Goal: Task Accomplishment & Management: Manage account settings

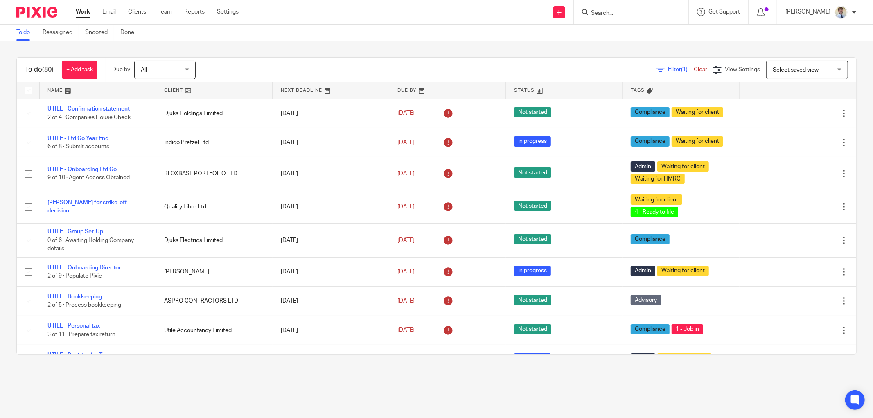
click at [646, 14] on input "Search" at bounding box center [627, 13] width 74 height 7
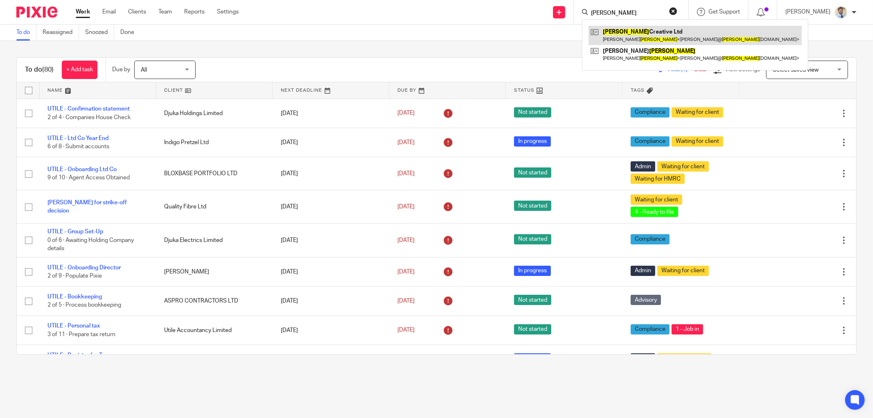
type input "hyland"
click at [633, 33] on link at bounding box center [694, 35] width 213 height 19
click at [307, 28] on div "To do Reassigned Snoozed Done" at bounding box center [436, 33] width 873 height 16
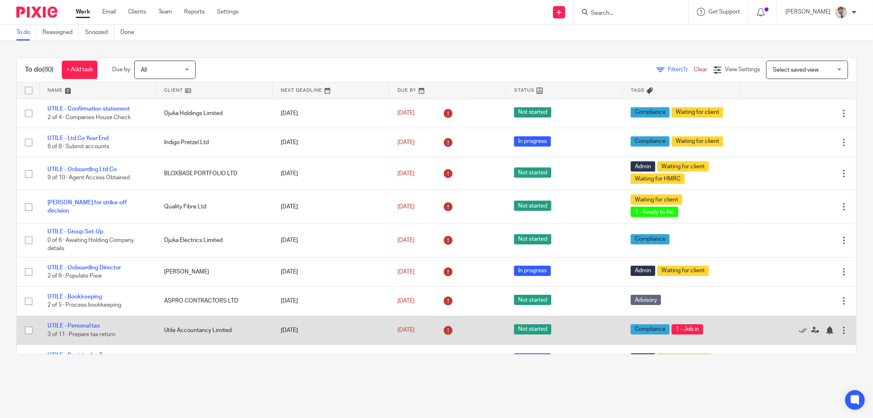
drag, startPoint x: 149, startPoint y: 369, endPoint x: 161, endPoint y: 336, distance: 35.3
click at [149, 370] on div "To do (80) + Add task Due by All All Today Tomorrow This week Next week This mo…" at bounding box center [436, 206] width 873 height 330
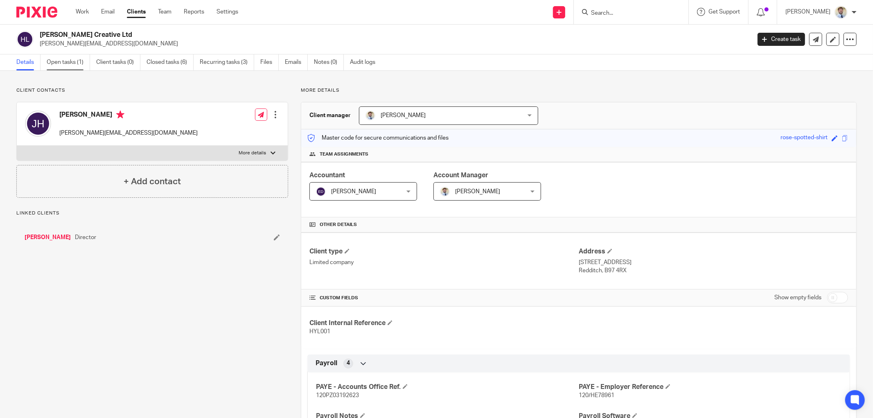
click at [63, 66] on link "Open tasks (1)" at bounding box center [68, 62] width 43 height 16
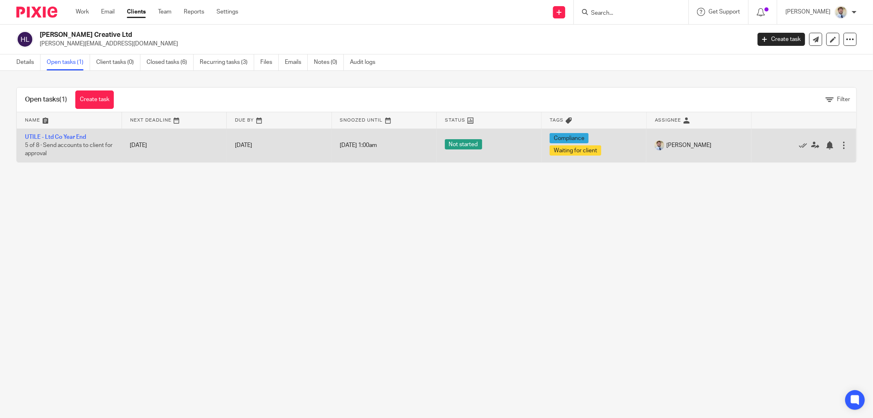
click at [60, 133] on td "UTILE - Ltd Co Year End 5 of 8 · Send accounts to client for approval" at bounding box center [69, 145] width 105 height 34
click at [59, 136] on link "UTILE - Ltd Co Year End" at bounding box center [55, 137] width 61 height 6
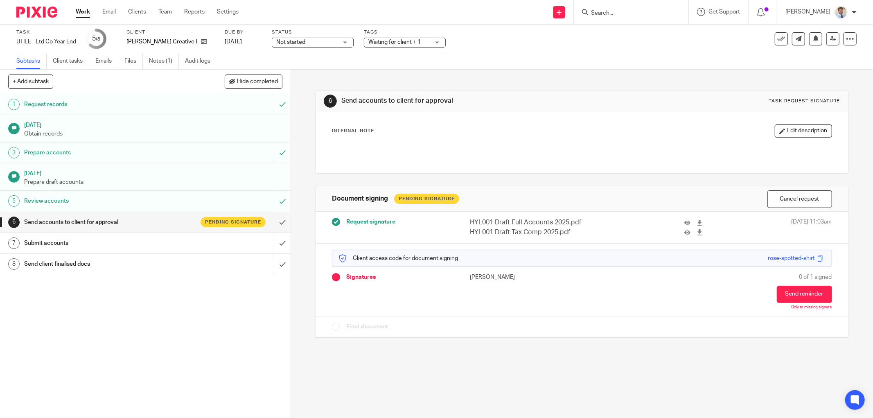
click at [188, 44] on div "[PERSON_NAME] Creative Ltd" at bounding box center [170, 42] width 88 height 8
click at [201, 43] on icon at bounding box center [204, 41] width 6 height 6
click at [74, 63] on link "Client tasks" at bounding box center [71, 61] width 36 height 16
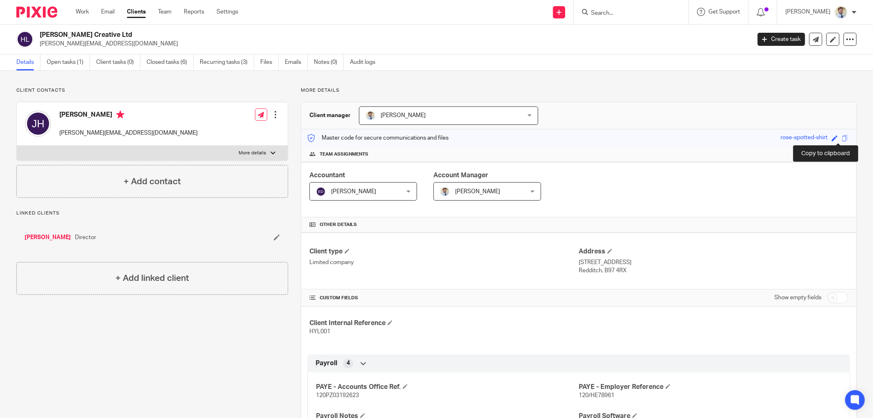
click at [842, 138] on span at bounding box center [845, 138] width 6 height 6
click at [70, 60] on link "Open tasks (1)" at bounding box center [68, 62] width 43 height 16
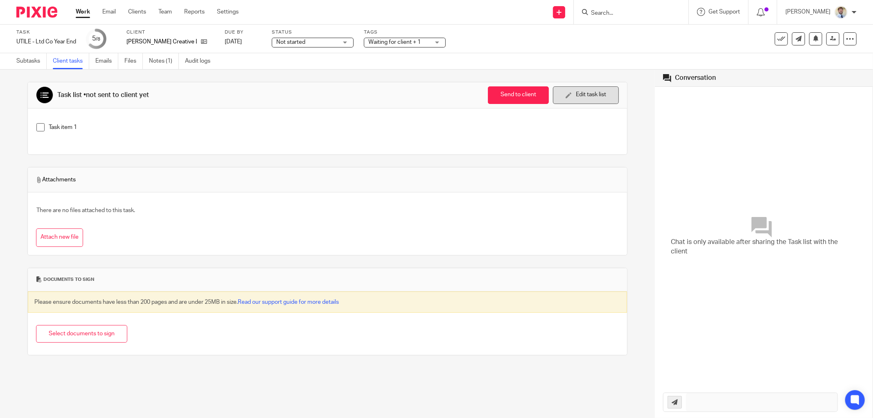
click at [565, 96] on icon "button" at bounding box center [568, 95] width 6 height 6
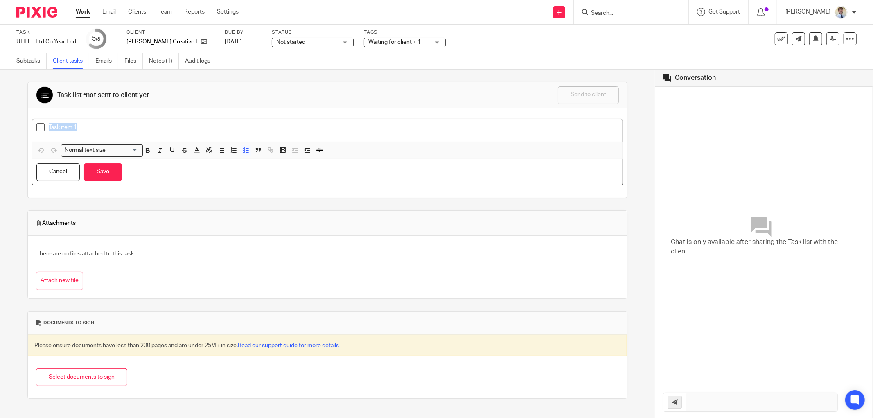
drag, startPoint x: 105, startPoint y: 125, endPoint x: 0, endPoint y: 126, distance: 105.2
click at [0, 126] on div "Task list • not sent to client yet Send to client Send to client Ask client to …" at bounding box center [327, 244] width 655 height 348
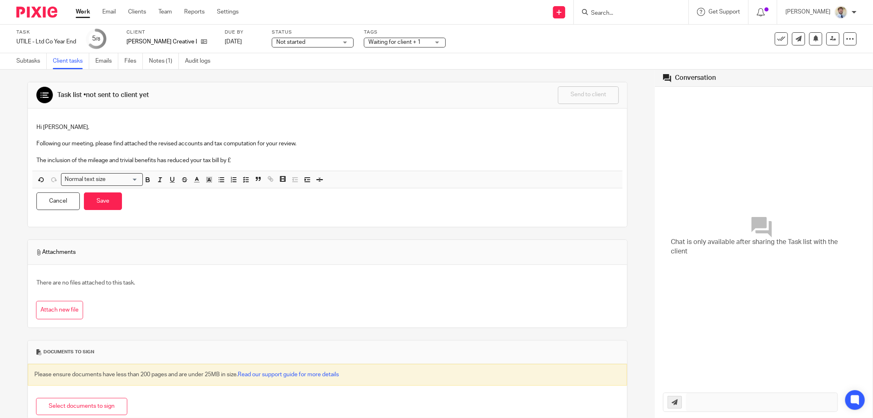
click at [237, 157] on p "The inclusion of the mileage and trivial benefits has reduced your tax bill by £" at bounding box center [327, 160] width 582 height 8
drag, startPoint x: 432, startPoint y: 153, endPoint x: 438, endPoint y: 157, distance: 6.6
click at [432, 153] on p at bounding box center [327, 152] width 582 height 8
click at [441, 160] on p "The inclusion of the mileage and trivial benefits has reduced your tax bill by …" at bounding box center [327, 160] width 582 height 8
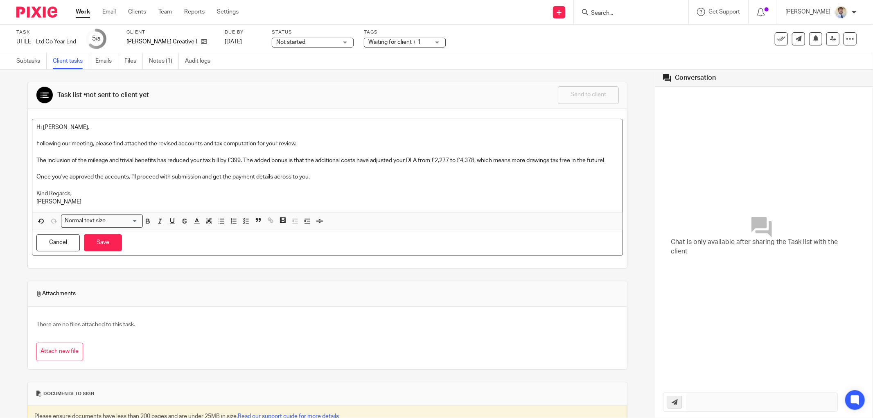
click at [54, 350] on div "There are no files attached to this task. Attach new file" at bounding box center [327, 338] width 583 height 46
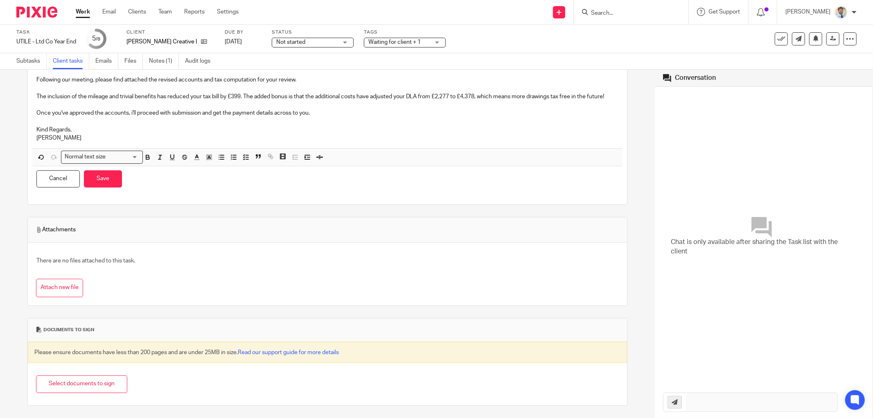
scroll to position [72, 0]
click at [56, 387] on button "Select documents to sign" at bounding box center [81, 384] width 91 height 18
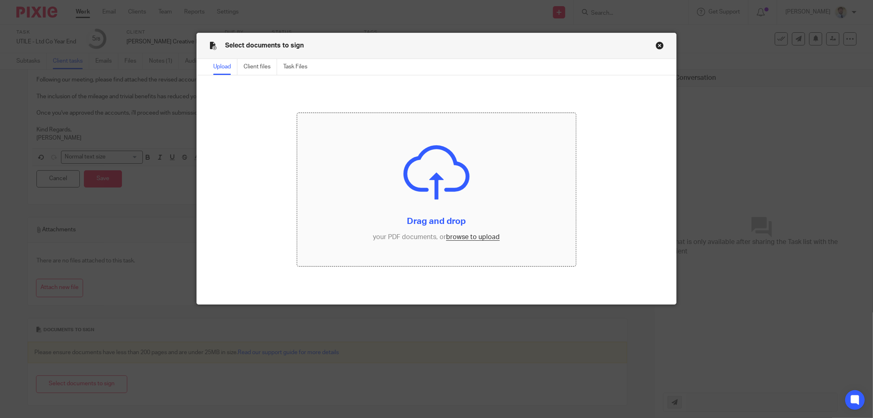
click at [449, 207] on input "file" at bounding box center [436, 189] width 279 height 153
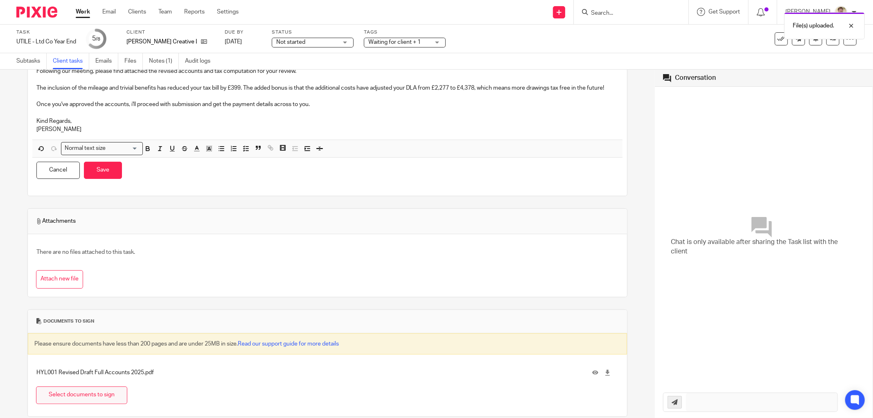
click at [88, 403] on button "Select documents to sign" at bounding box center [81, 395] width 91 height 18
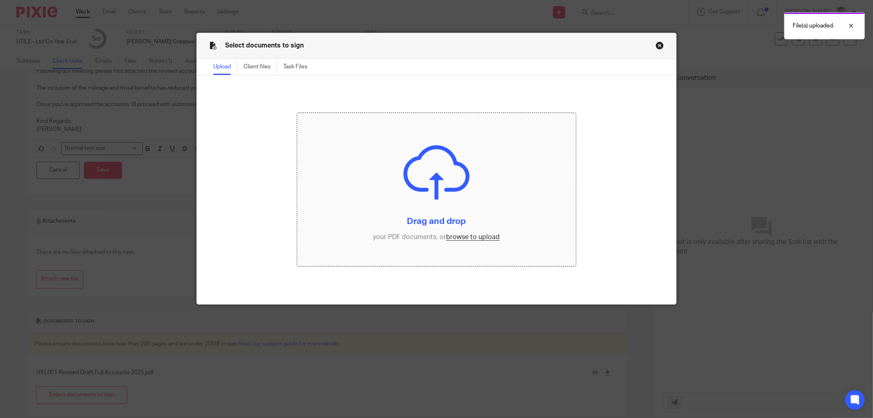
click at [421, 180] on input "file" at bounding box center [436, 189] width 279 height 153
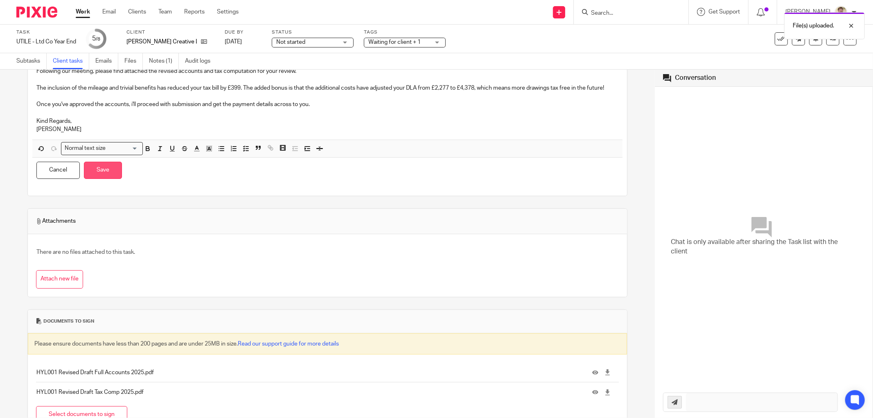
click at [100, 179] on button "Save" at bounding box center [103, 171] width 38 height 18
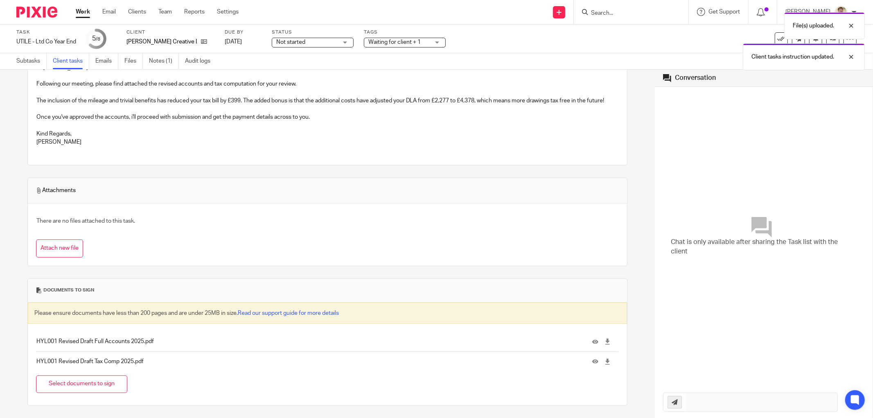
scroll to position [0, 0]
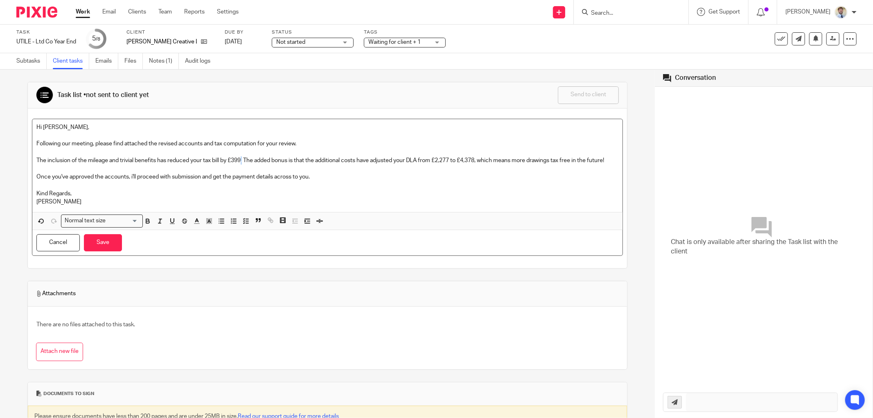
click at [242, 160] on p "The inclusion of the mileage and trivial benefits has reduced your tax bill by …" at bounding box center [327, 160] width 582 height 8
click at [241, 160] on p "The inclusion of the mileage and trivial benefits has reduced your tax bill by …" at bounding box center [327, 160] width 582 height 8
click at [111, 252] on button "Save" at bounding box center [103, 243] width 38 height 18
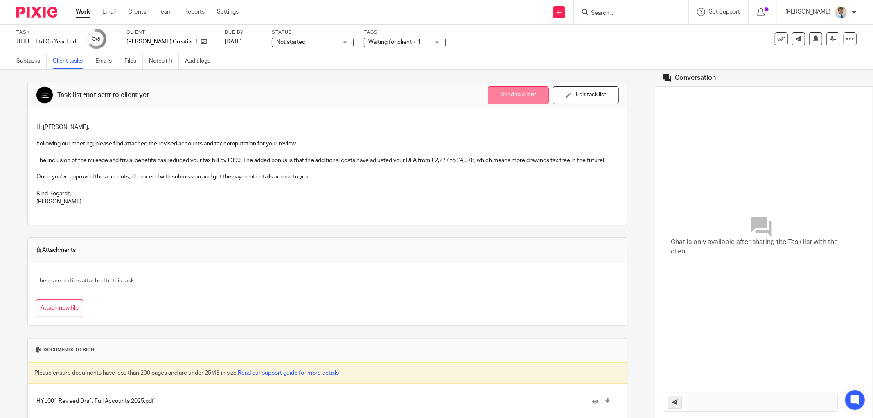
click at [512, 97] on button "Send to client" at bounding box center [518, 95] width 61 height 18
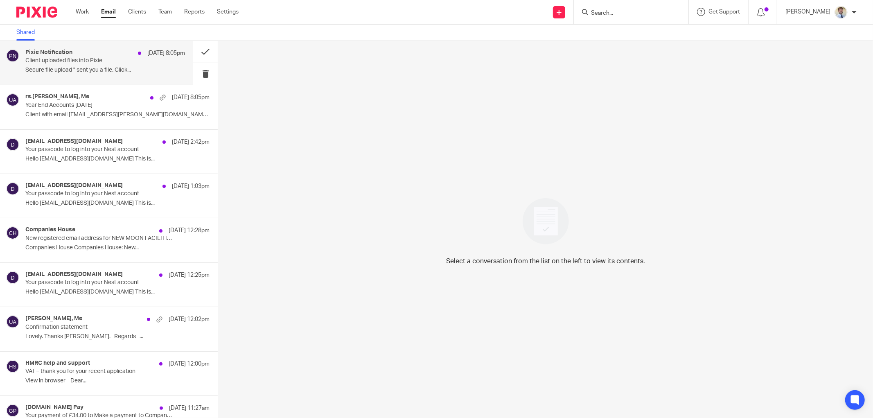
click at [41, 71] on p "Secure file upload " sent you a file. Click..." at bounding box center [105, 70] width 160 height 7
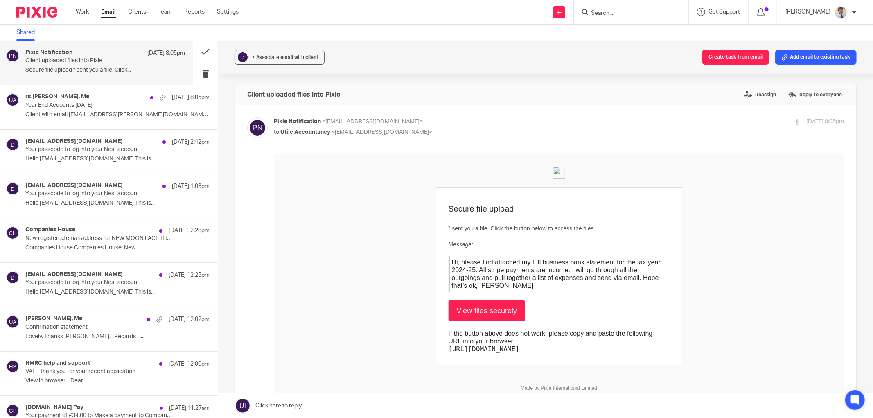
click at [378, 211] on td "Secure file upload " sent you a file. Click the button below to access the file…" at bounding box center [559, 276] width 570 height 178
click at [43, 28] on ul "Shared" at bounding box center [31, 33] width 31 height 16
click at [338, 281] on td "Secure file upload " sent you a file. Click the button below to access the file…" at bounding box center [559, 276] width 570 height 178
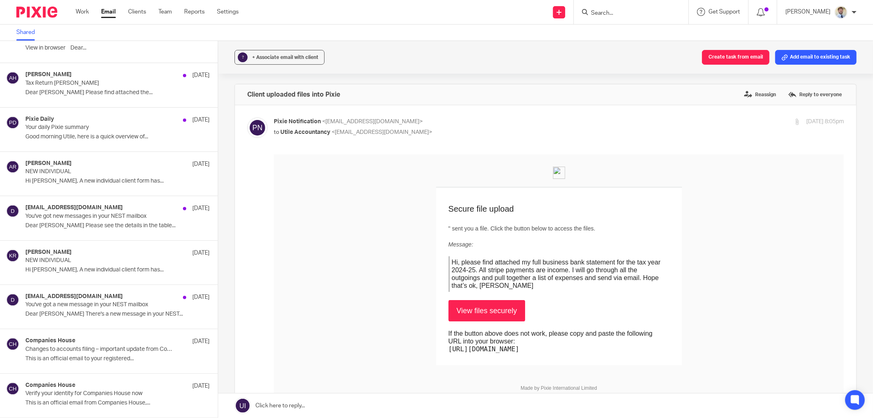
drag, startPoint x: 264, startPoint y: 286, endPoint x: 260, endPoint y: 284, distance: 4.8
click at [264, 286] on div "Forward Attachments Shopify Logo .png" at bounding box center [545, 328] width 597 height 349
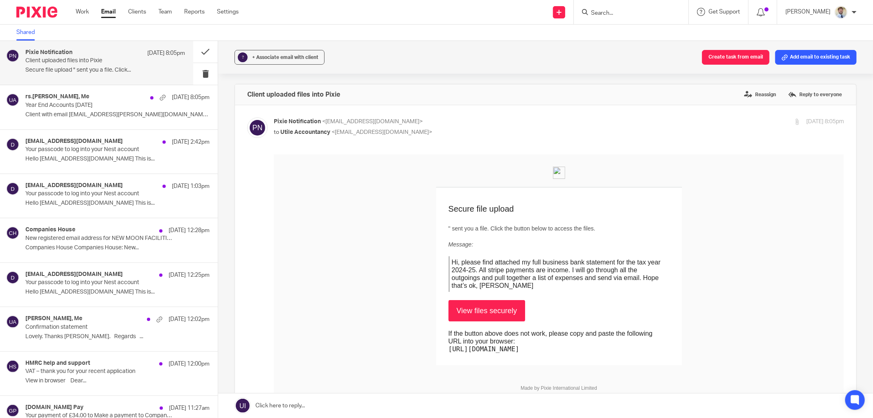
click at [742, 201] on td "Secure file upload " sent you a file. Click the button below to access the file…" at bounding box center [559, 276] width 570 height 178
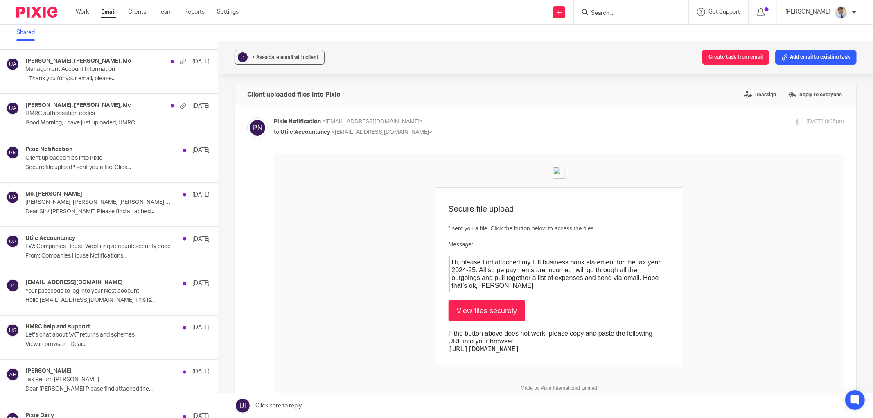
scroll to position [1227, 0]
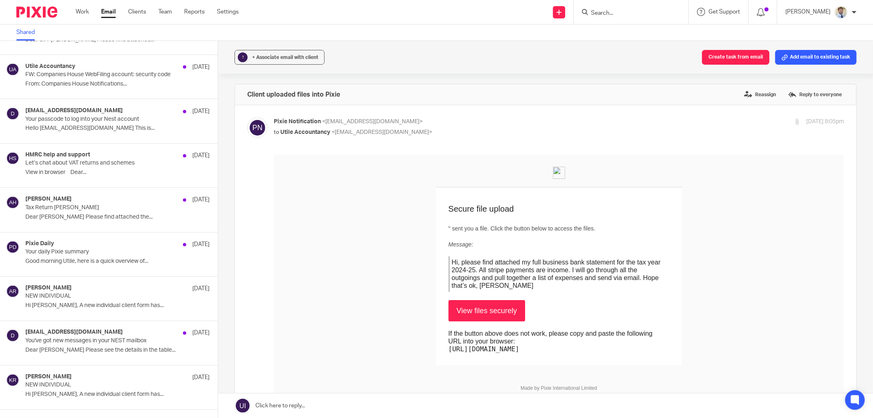
click at [303, 297] on td "Secure file upload " sent you a file. Click the button below to access the file…" at bounding box center [559, 276] width 570 height 178
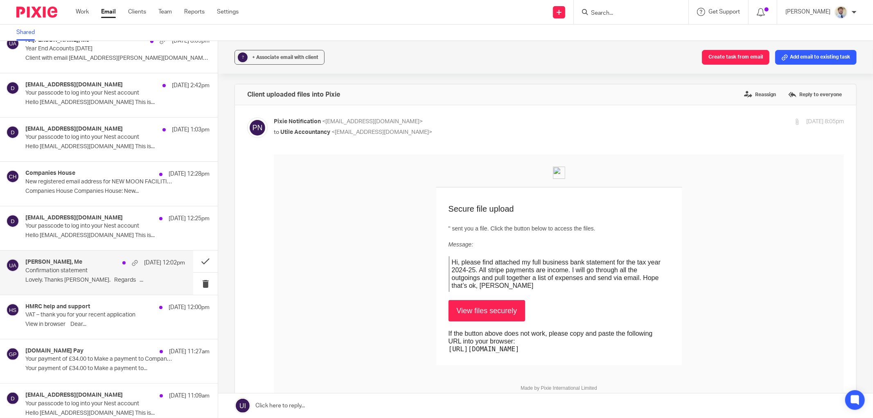
scroll to position [0, 0]
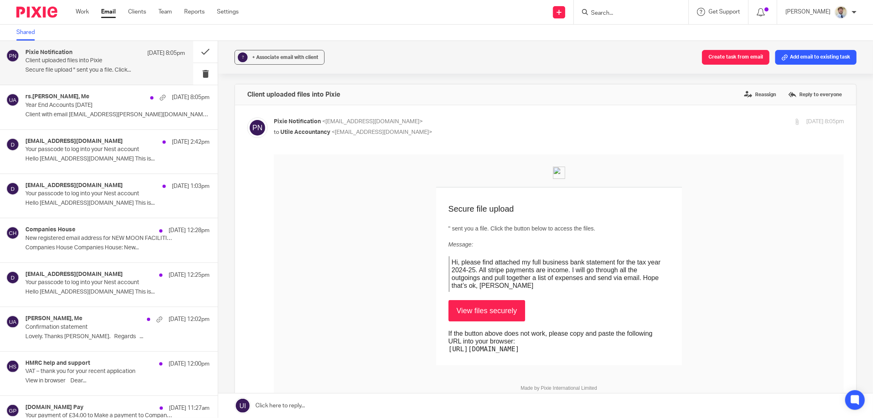
click at [236, 115] on label at bounding box center [545, 318] width 621 height 426
click at [247, 117] on input "checkbox" at bounding box center [247, 117] width 0 height 0
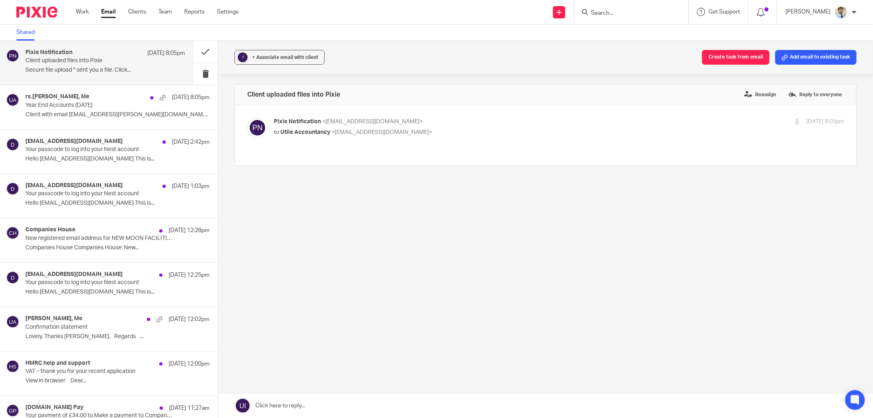
click at [236, 116] on label at bounding box center [545, 135] width 621 height 60
click at [247, 117] on input "checkbox" at bounding box center [247, 117] width 0 height 0
checkbox input "true"
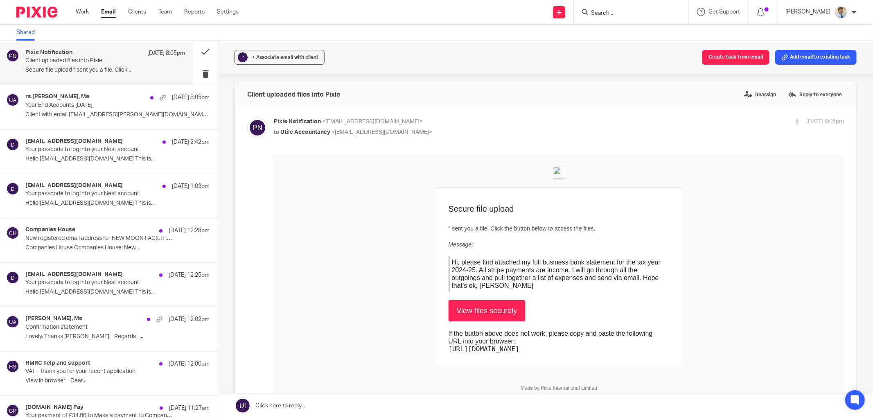
click at [227, 116] on div "? + Associate email with client Create task from email Add email to existing ta…" at bounding box center [545, 229] width 655 height 377
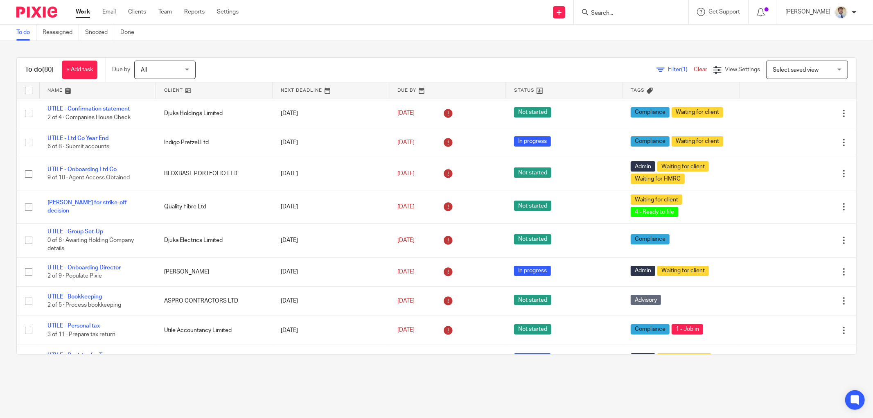
click at [619, 14] on input "Search" at bounding box center [627, 13] width 74 height 7
type input "innov"
click at [624, 34] on link at bounding box center [638, 32] width 101 height 12
click at [422, 18] on div "Send new email Create task Add client Request signature innov Innov ate DA Limi…" at bounding box center [562, 12] width 622 height 24
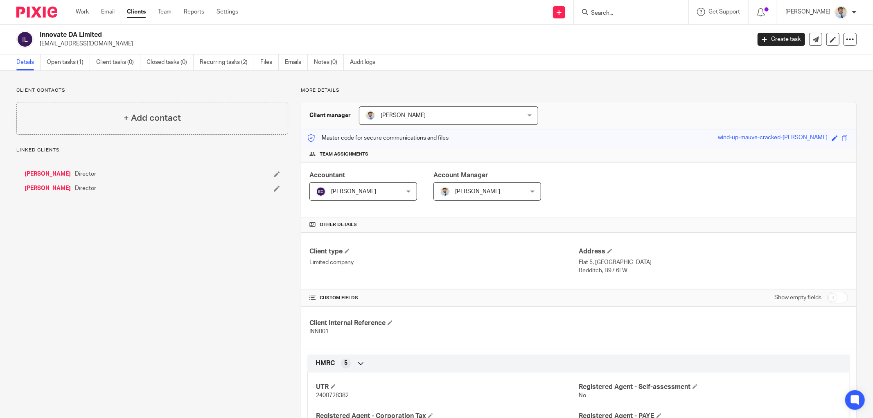
click at [62, 67] on link "Open tasks (1)" at bounding box center [68, 62] width 43 height 16
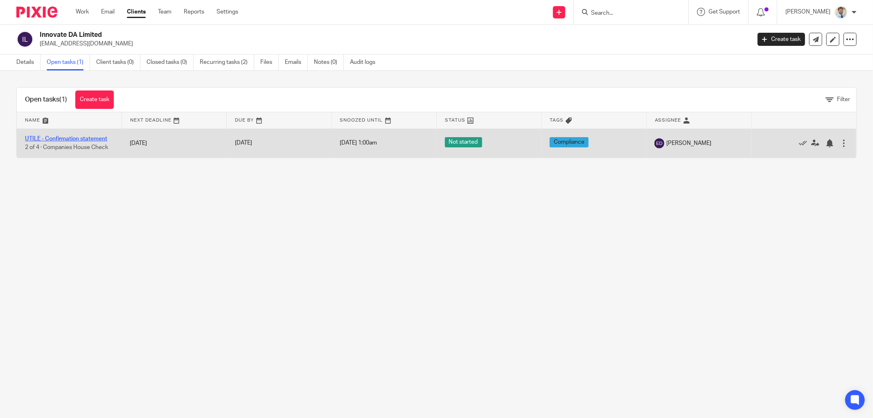
click at [85, 136] on link "UTILE - Confirmation statement" at bounding box center [66, 139] width 82 height 6
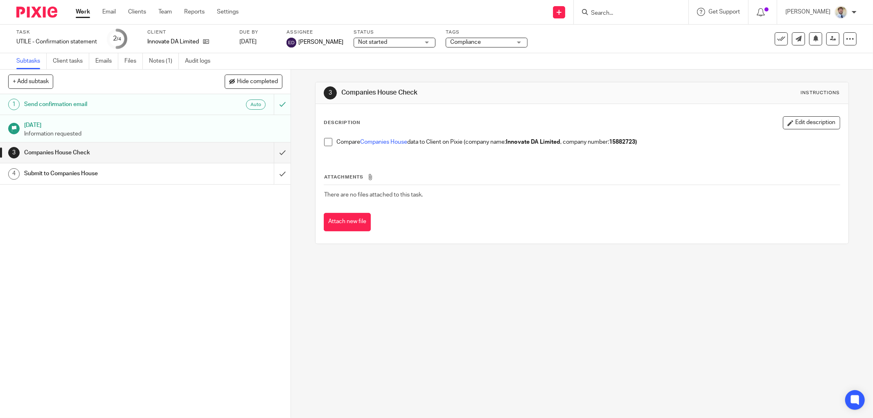
click at [184, 60] on ul "Subtasks Client tasks Emails Files Notes (1) Audit logs" at bounding box center [119, 61] width 206 height 16
click at [188, 60] on link "Audit logs" at bounding box center [201, 61] width 32 height 16
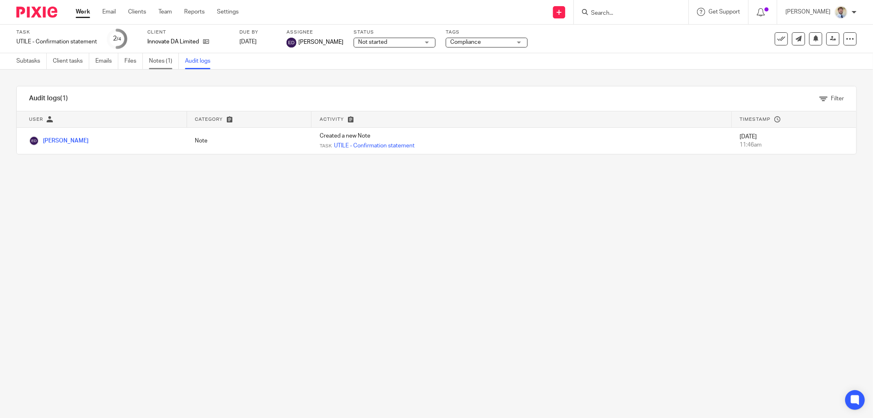
click at [152, 63] on link "Notes (1)" at bounding box center [164, 61] width 30 height 16
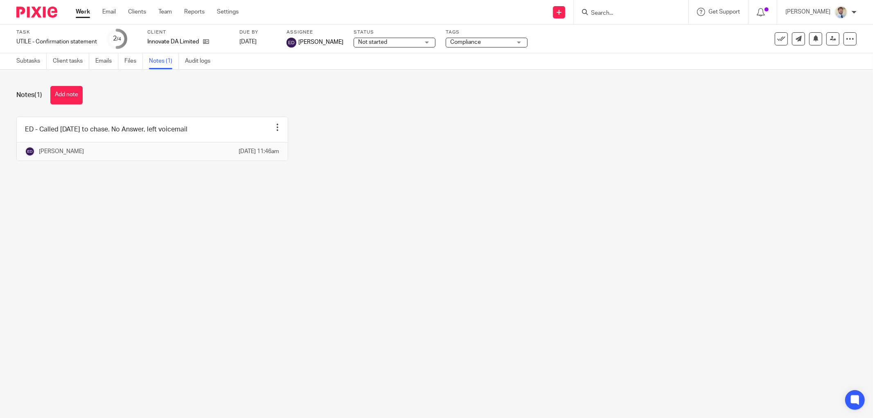
click at [182, 68] on ul "Subtasks Client tasks Emails Files Notes (1) Audit logs" at bounding box center [119, 61] width 206 height 16
click at [186, 62] on link "Audit logs" at bounding box center [201, 61] width 32 height 16
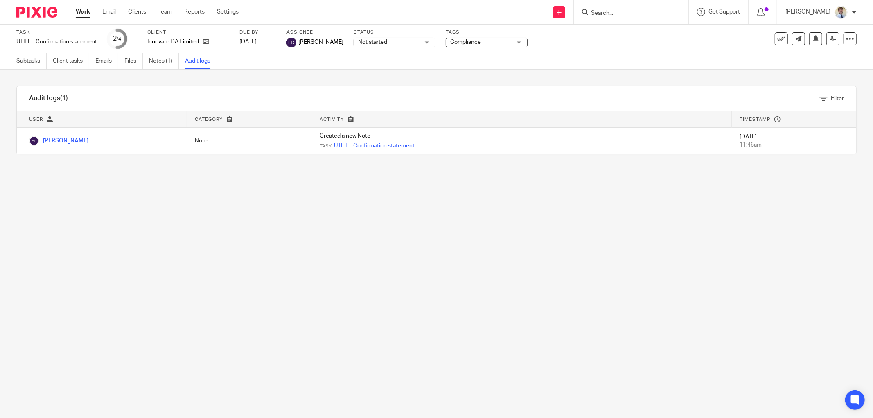
click at [175, 86] on div "Audit logs (1) Filter Filter Audit Logs Only show logs matching all of these co…" at bounding box center [436, 120] width 840 height 68
click at [23, 62] on link "Subtasks" at bounding box center [31, 61] width 30 height 16
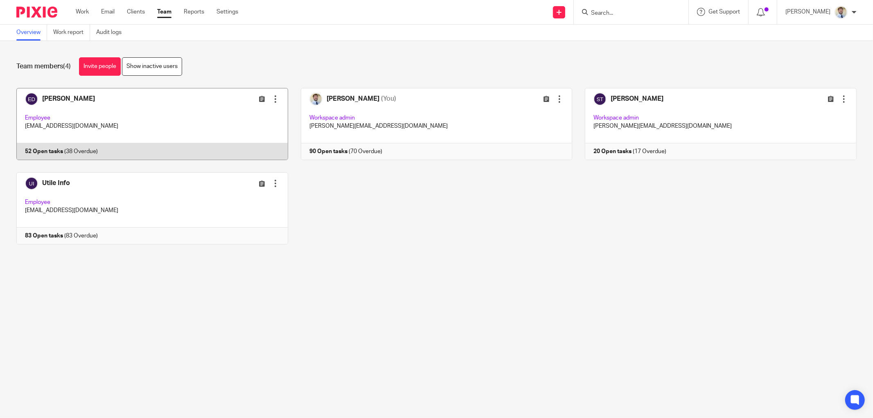
click at [90, 94] on link at bounding box center [146, 124] width 284 height 72
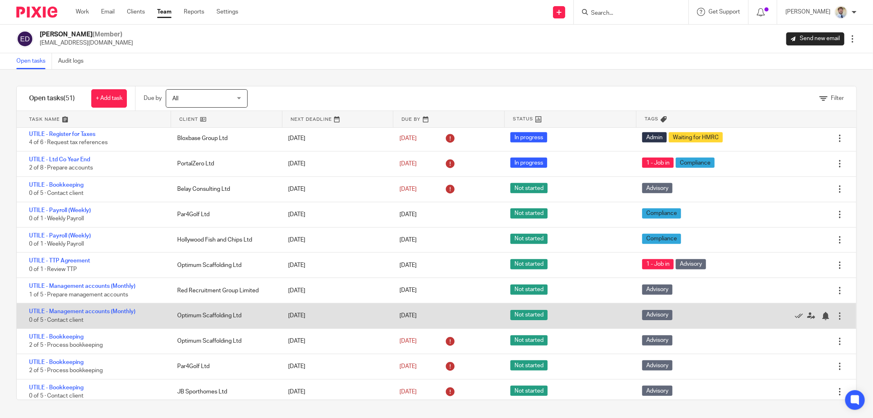
scroll to position [727, 0]
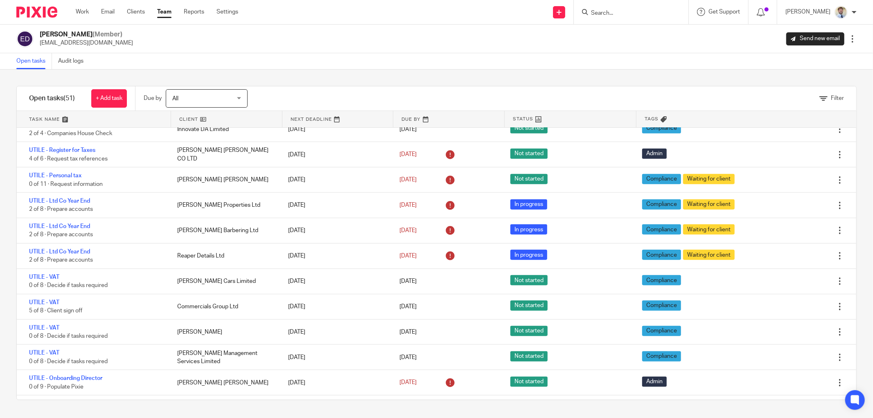
click at [344, 102] on div "Filter" at bounding box center [562, 98] width 588 height 24
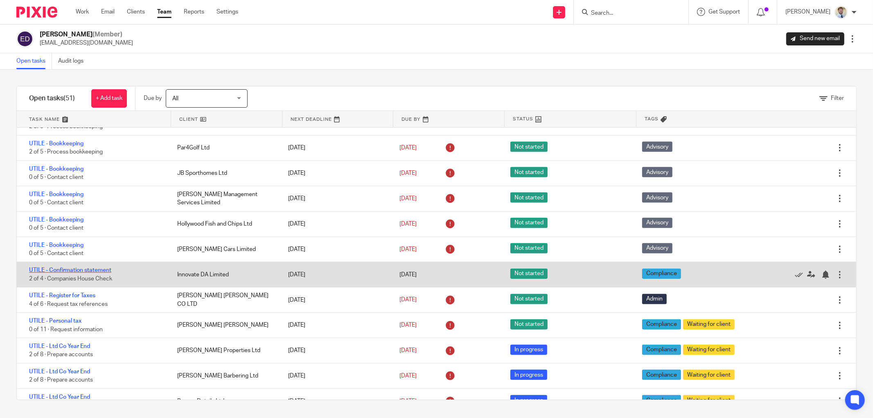
click at [56, 267] on link "UTILE - Confirmation statement" at bounding box center [70, 270] width 82 height 6
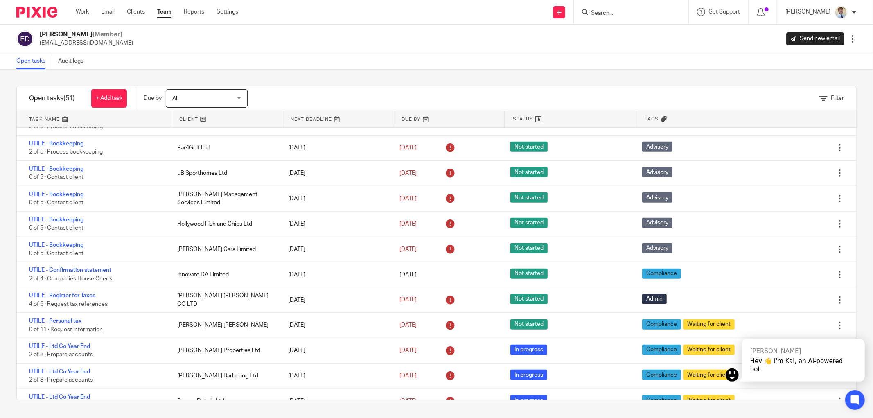
click at [295, 59] on div "Open tasks Audit logs" at bounding box center [436, 61] width 873 height 16
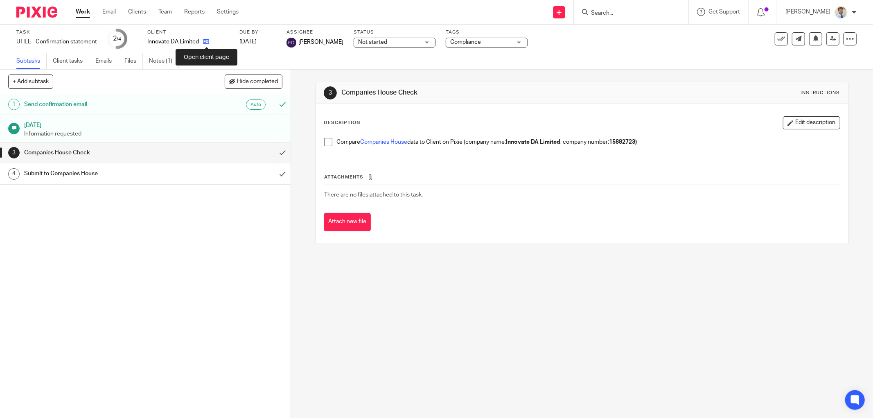
click at [204, 39] on icon at bounding box center [206, 41] width 6 height 6
click at [97, 275] on div "1 Send confirmation email Auto 6 Aug 2025 Information requested 3 Companies Hou…" at bounding box center [145, 256] width 290 height 324
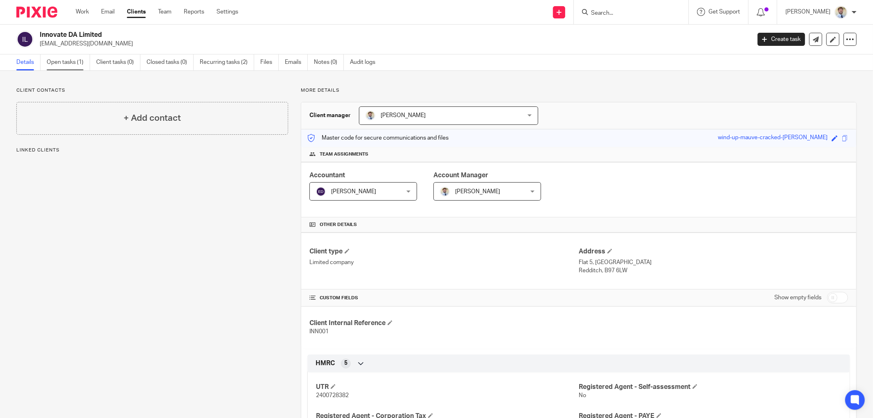
click at [71, 58] on link "Open tasks (1)" at bounding box center [68, 62] width 43 height 16
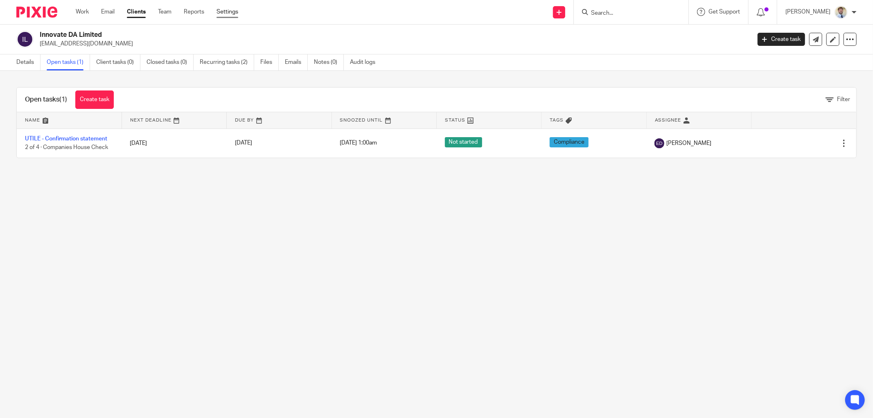
click at [227, 13] on link "Settings" at bounding box center [227, 12] width 22 height 8
click at [90, 202] on main "Innovate DA Limited rhawkins1@hotmail.co.uk Create task Update from Companies H…" at bounding box center [436, 209] width 873 height 418
click at [851, 400] on icon at bounding box center [854, 399] width 9 height 11
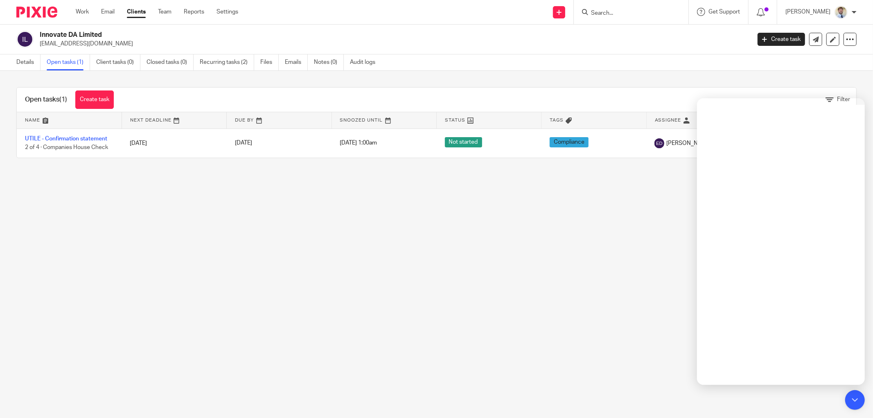
click at [419, 29] on div "Innovate DA Limited rhawkins1@hotmail.co.uk Create task Update from Companies H…" at bounding box center [436, 40] width 873 height 30
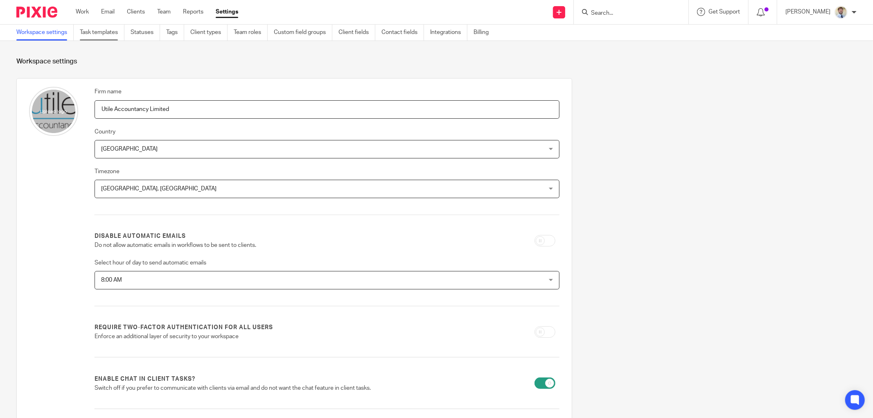
click at [94, 34] on link "Task templates" at bounding box center [102, 33] width 45 height 16
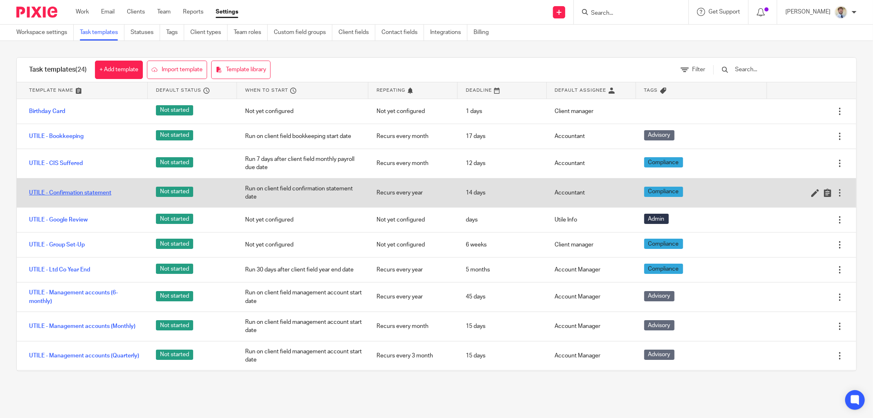
click at [93, 191] on link "UTILE - Confirmation statement" at bounding box center [70, 193] width 82 height 8
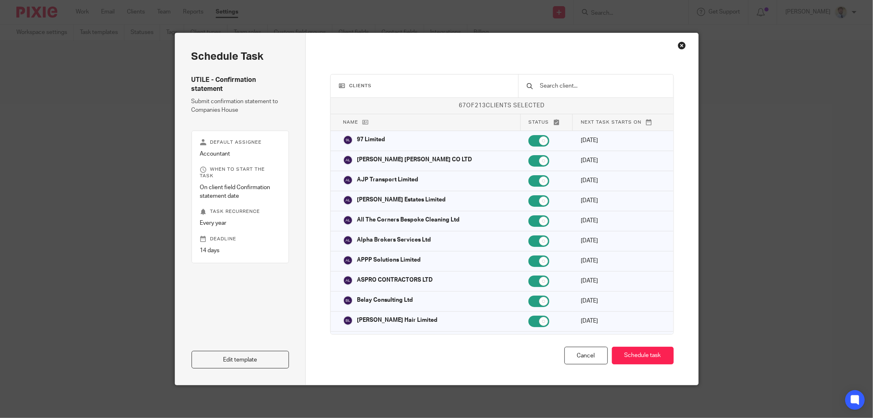
click at [680, 47] on div "Close this dialog window" at bounding box center [682, 45] width 8 height 8
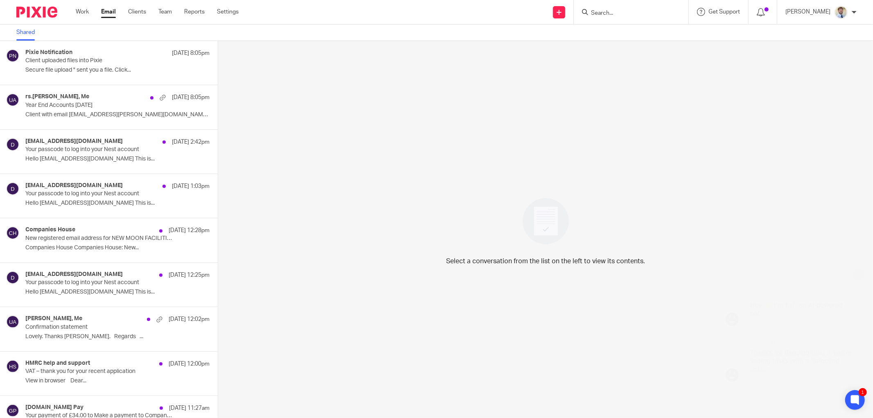
click at [790, 317] on div "Hey 👋 I'm Kai, an AI-powered bot." at bounding box center [803, 309] width 106 height 16
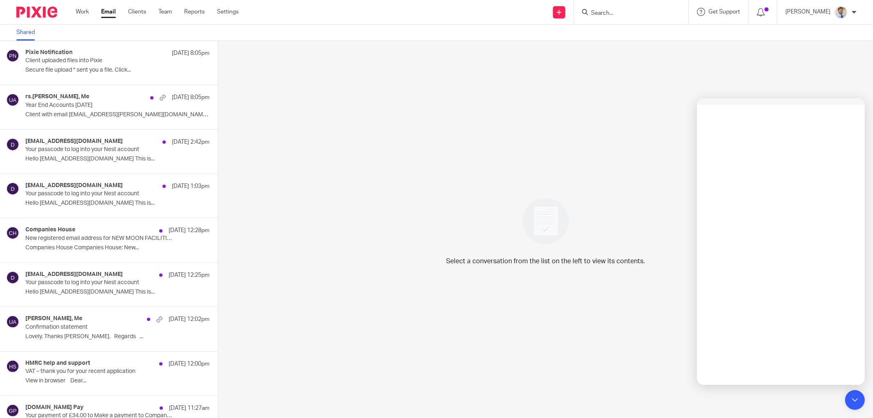
click at [639, 15] on input "Search" at bounding box center [627, 13] width 74 height 7
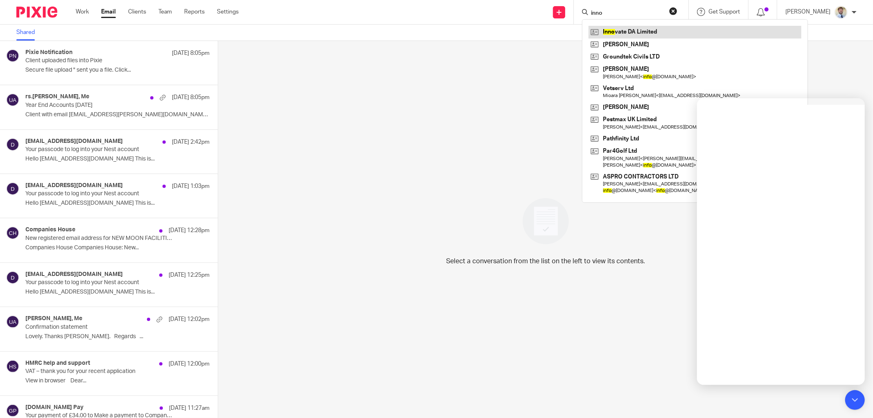
type input "inno"
click at [640, 30] on link at bounding box center [694, 32] width 213 height 12
click at [305, 154] on div "Select a conversation from the list on the left to view its contents." at bounding box center [545, 229] width 655 height 377
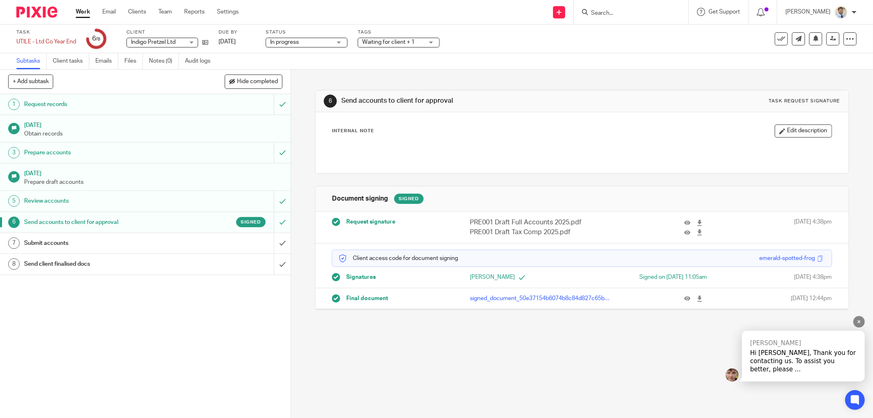
click at [763, 364] on div "Hi James, Thank you for contacting us. To assist you better, please ..." at bounding box center [803, 361] width 106 height 25
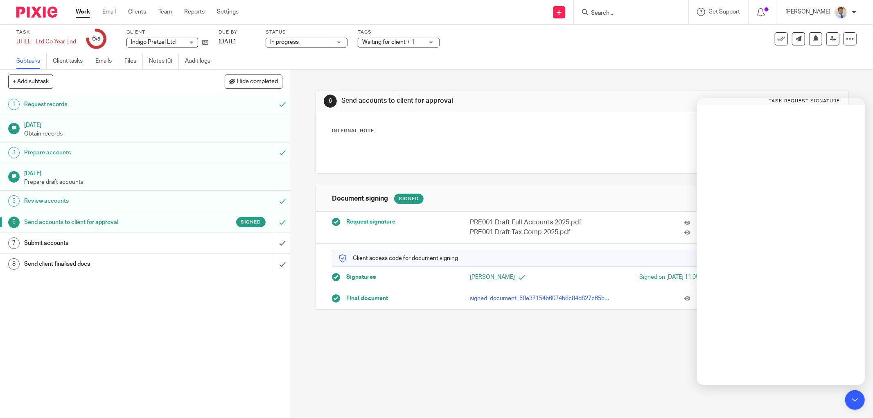
click at [373, 136] on div "Internal Note Edit description" at bounding box center [582, 130] width 500 height 13
click at [109, 348] on div "1 Request records 31 Jul 2025 Obtain records 3 Prepare accounts 30 Aug 2025 Pre…" at bounding box center [145, 256] width 290 height 324
drag, startPoint x: 419, startPoint y: 353, endPoint x: 674, endPoint y: 352, distance: 255.3
click at [432, 349] on div "6 Send accounts to client for approval Task request signature Internal Note Edi…" at bounding box center [582, 244] width 582 height 348
drag, startPoint x: 459, startPoint y: 383, endPoint x: 525, endPoint y: 356, distance: 70.7
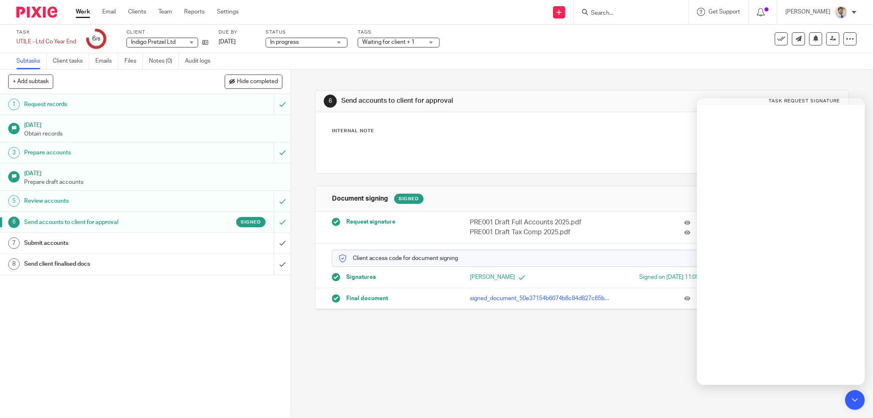
click at [461, 385] on div "6 Send accounts to client for approval Task request signature Internal Note Edi…" at bounding box center [582, 244] width 582 height 348
click at [208, 44] on icon at bounding box center [205, 42] width 6 height 6
drag, startPoint x: 860, startPoint y: 400, endPoint x: 846, endPoint y: 396, distance: 14.8
click at [860, 400] on icon at bounding box center [855, 400] width 14 height 14
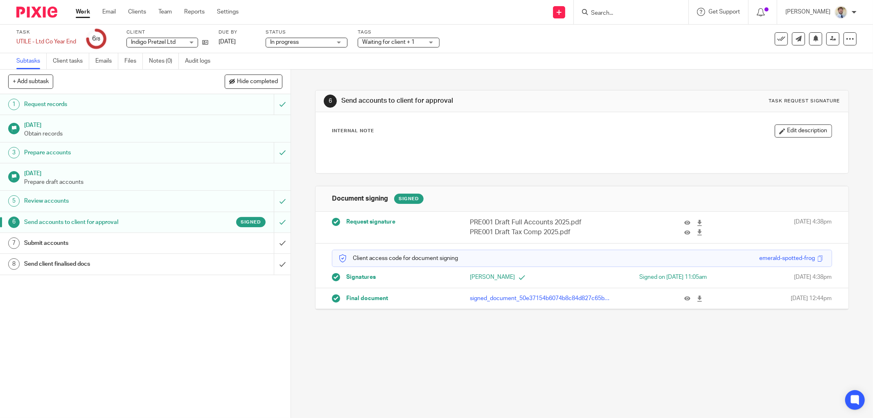
click at [82, 10] on link "Work" at bounding box center [83, 12] width 14 height 8
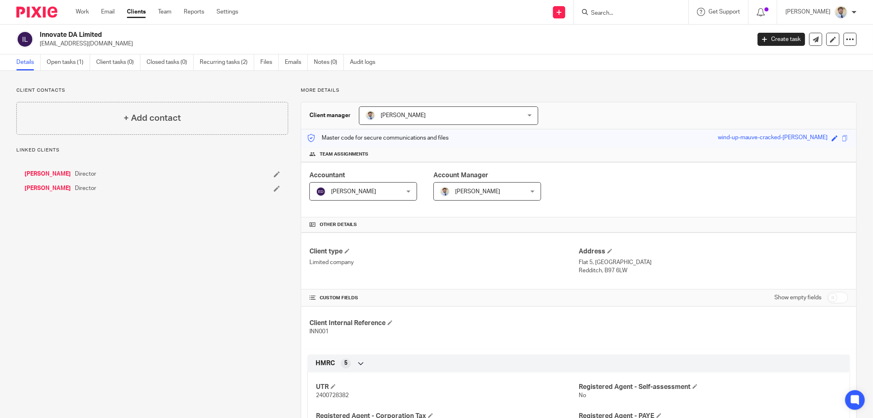
click at [66, 61] on link "Open tasks (1)" at bounding box center [68, 62] width 43 height 16
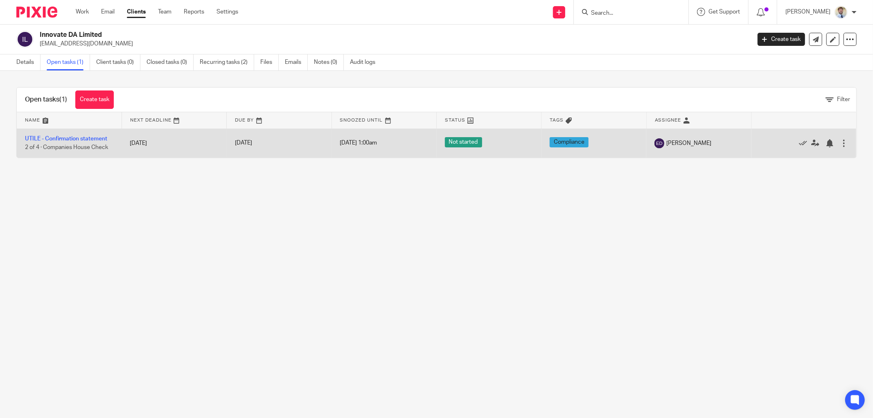
drag, startPoint x: 399, startPoint y: 141, endPoint x: 338, endPoint y: 142, distance: 61.8
click at [333, 144] on td "[DATE] 1:00am" at bounding box center [383, 142] width 105 height 29
drag, startPoint x: 338, startPoint y: 142, endPoint x: 344, endPoint y: 142, distance: 7.0
click at [344, 142] on span "[DATE] 1:00am" at bounding box center [358, 143] width 37 height 6
click at [334, 144] on td "[DATE] 1:00am" at bounding box center [383, 142] width 105 height 29
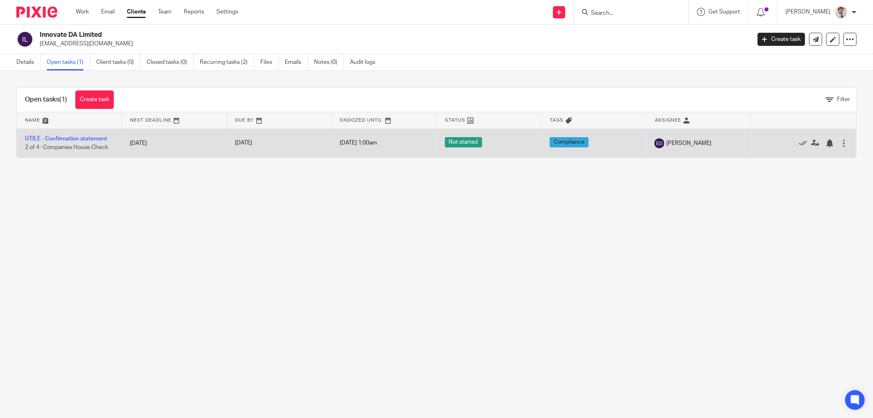
drag, startPoint x: 335, startPoint y: 143, endPoint x: 364, endPoint y: 142, distance: 28.7
click at [370, 142] on span "[DATE] 1:00am" at bounding box center [358, 143] width 37 height 6
click at [341, 142] on span "[DATE] 1:00am" at bounding box center [358, 143] width 37 height 6
click at [89, 137] on link "UTILE - Confirmation statement" at bounding box center [66, 139] width 82 height 6
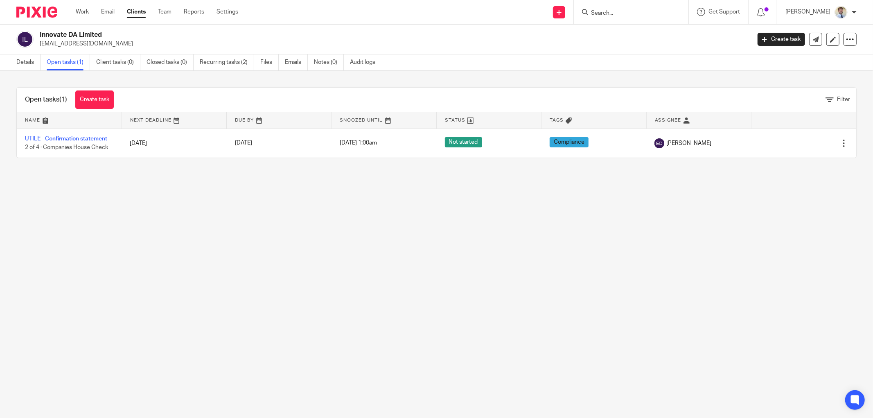
click at [435, 263] on main "Innovate DA Limited [EMAIL_ADDRESS][DOMAIN_NAME] Create task Update from Compan…" at bounding box center [436, 209] width 873 height 418
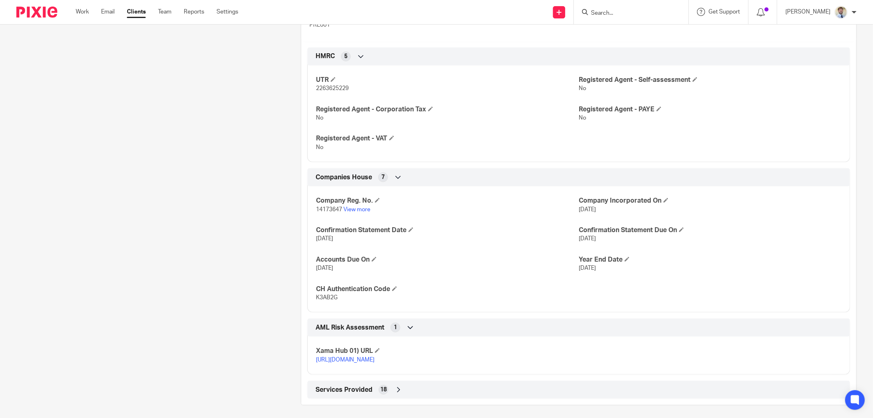
scroll to position [320, 0]
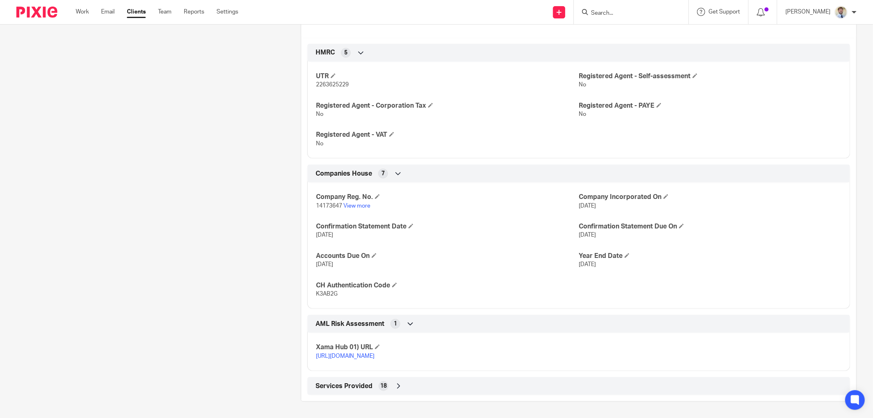
click at [326, 298] on div "Company Reg. No. 14173647 View more Company Incorporated On [DATE] Confirmation…" at bounding box center [578, 242] width 543 height 132
click at [324, 295] on span "K3AB2G" at bounding box center [327, 294] width 22 height 6
copy span "K3AB2G"
drag, startPoint x: 210, startPoint y: 201, endPoint x: 242, endPoint y: 176, distance: 40.3
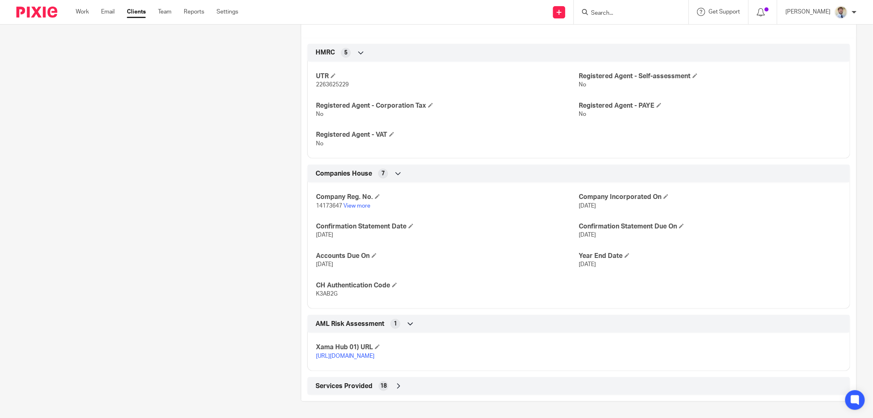
click at [211, 201] on div "Client contacts [PERSON_NAME] (Director) [EMAIL_ADDRESS][DOMAIN_NAME] Edit cont…" at bounding box center [146, 84] width 284 height 633
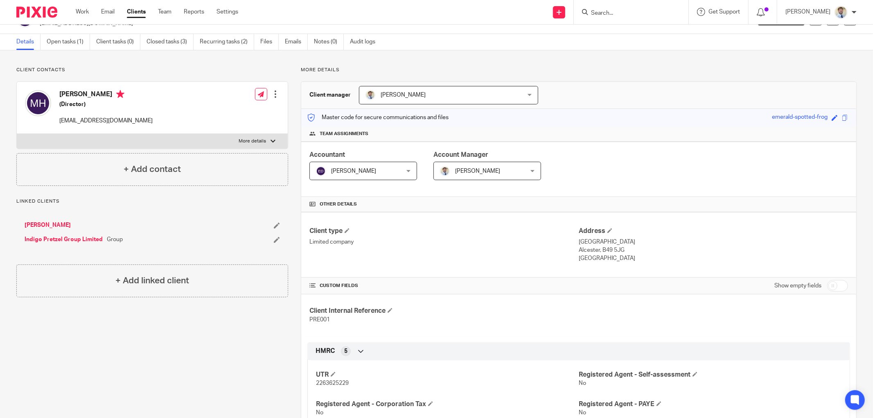
scroll to position [0, 0]
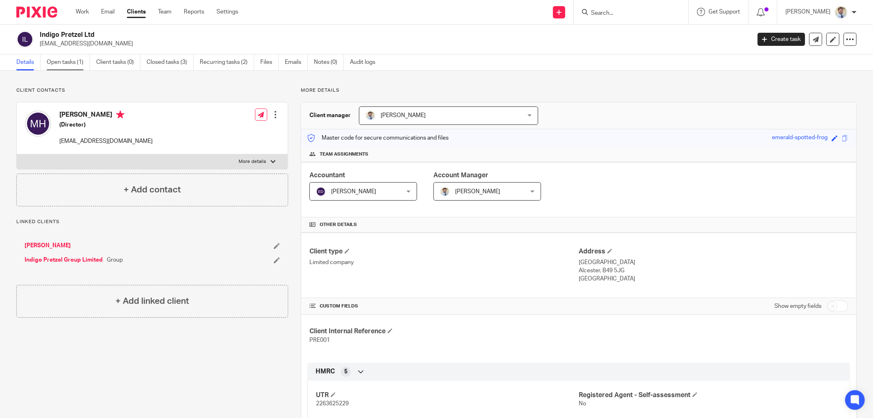
click at [63, 64] on link "Open tasks (1)" at bounding box center [68, 62] width 43 height 16
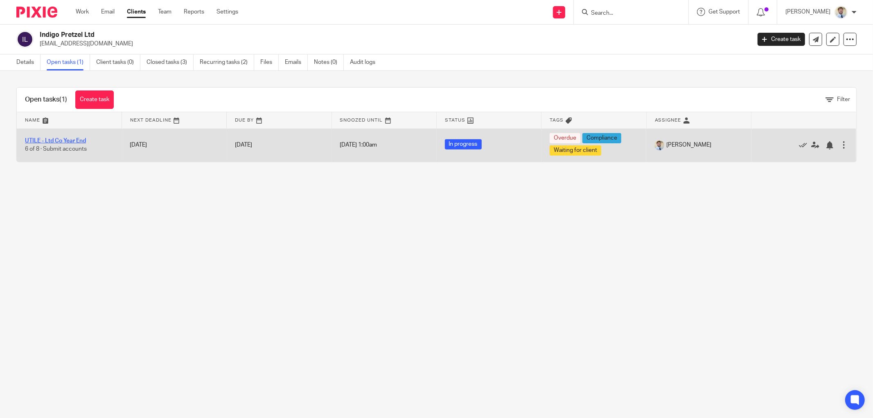
click at [70, 140] on link "UTILE - Ltd Co Year End" at bounding box center [55, 141] width 61 height 6
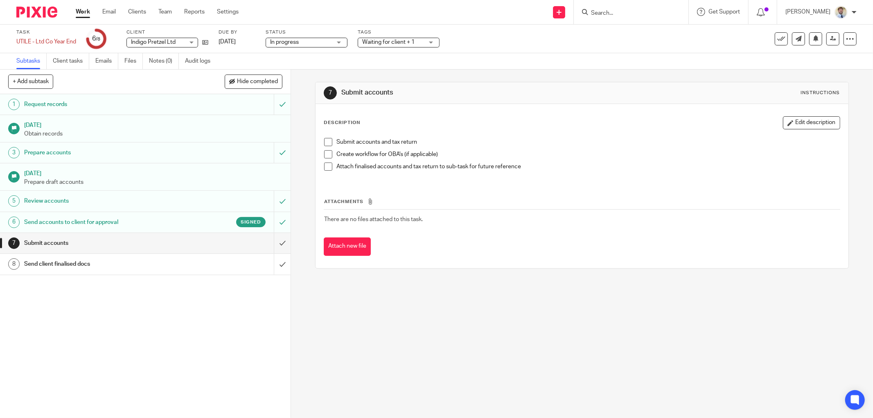
click at [326, 141] on span at bounding box center [328, 142] width 8 height 8
click at [324, 169] on span at bounding box center [328, 166] width 8 height 8
click at [272, 245] on input "submit" at bounding box center [145, 243] width 290 height 20
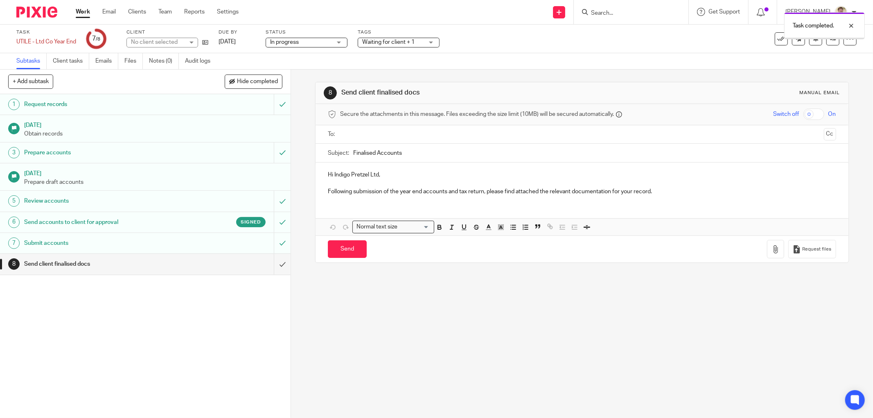
click at [369, 132] on input "text" at bounding box center [581, 134] width 477 height 9
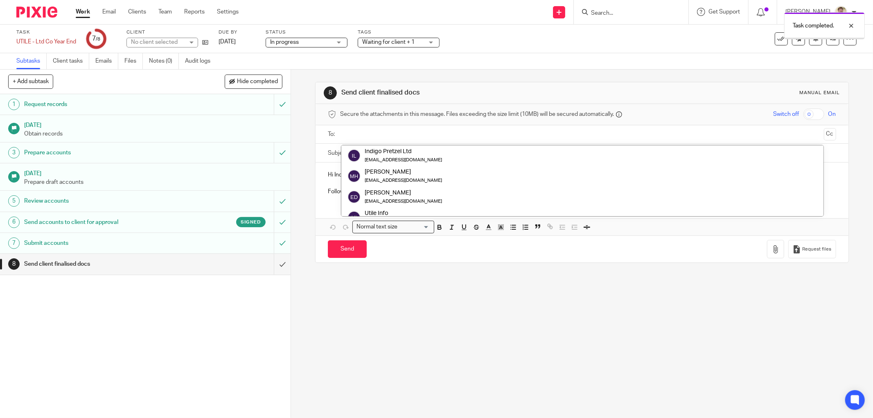
click at [367, 139] on ul at bounding box center [582, 135] width 483 height 14
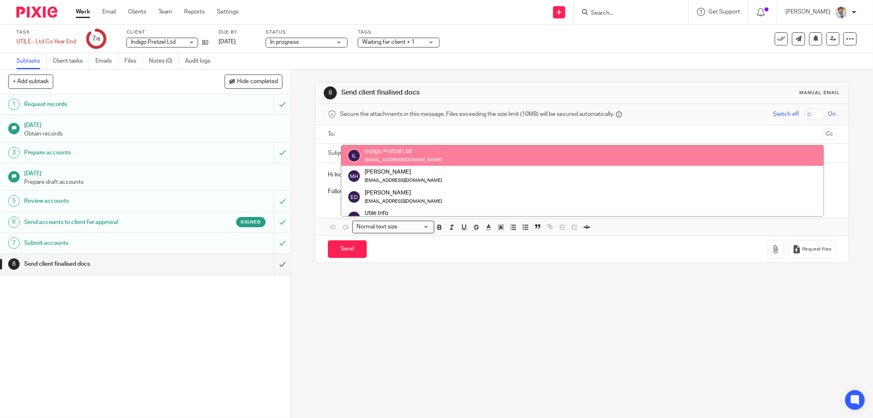
click at [403, 161] on small "maxcharleshogan@hotmail.co.uk" at bounding box center [403, 160] width 77 height 5
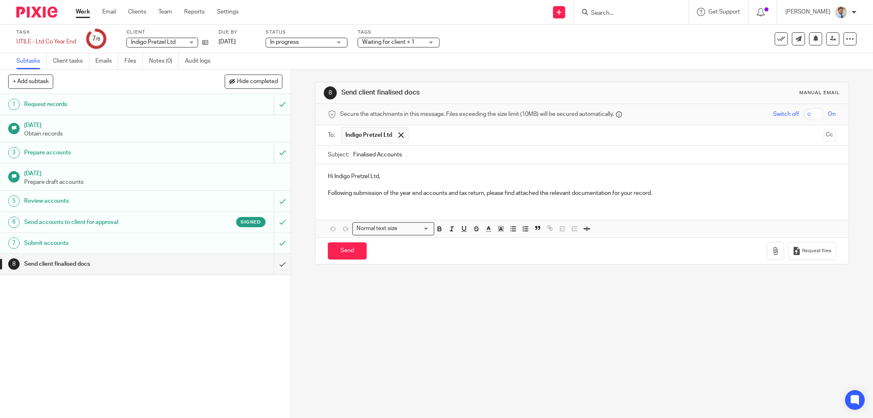
click at [329, 174] on p "Hi Indigo Pretzel Ltd," at bounding box center [582, 176] width 508 height 8
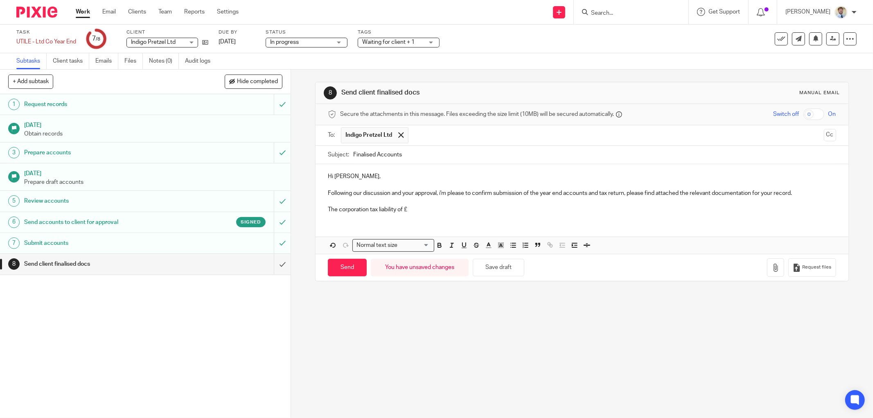
click at [426, 210] on p "The corporation tax liability of £" at bounding box center [582, 209] width 508 height 8
click at [467, 205] on p at bounding box center [582, 201] width 508 height 8
click at [457, 212] on p "The corporation tax liability of £920.93" at bounding box center [582, 209] width 508 height 8
click at [574, 211] on p "The corporation tax liability of £920.93 is due by 1 April 2026, payment detail…" at bounding box center [582, 209] width 508 height 8
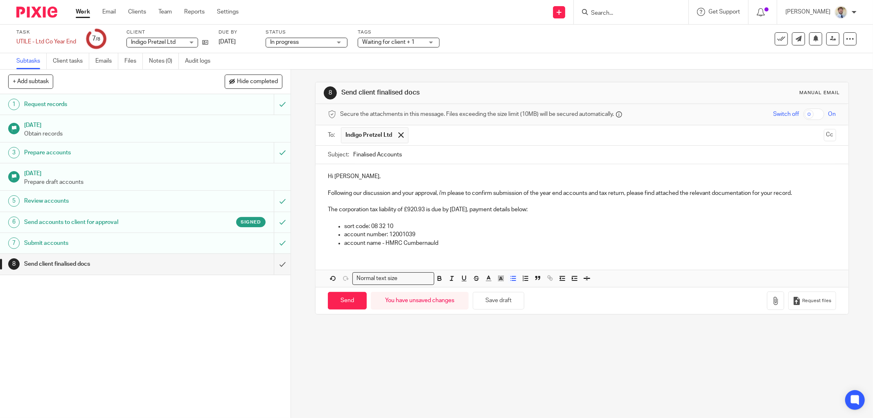
click at [456, 236] on p "account number: 12001039" at bounding box center [590, 234] width 492 height 8
drag, startPoint x: 454, startPoint y: 242, endPoint x: 452, endPoint y: 245, distance: 4.4
click at [452, 245] on p "account name - HMRC Cumbernauld" at bounding box center [590, 243] width 492 height 8
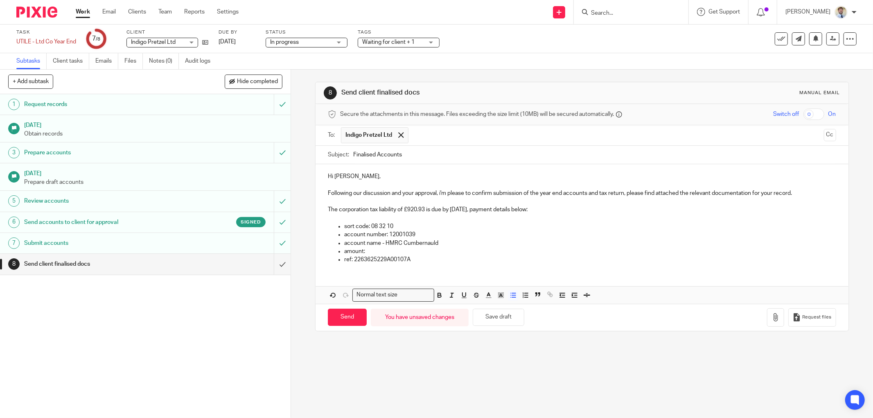
click at [377, 250] on p "amount:" at bounding box center [590, 251] width 492 height 8
click at [394, 250] on p "amount:" at bounding box center [590, 251] width 492 height 8
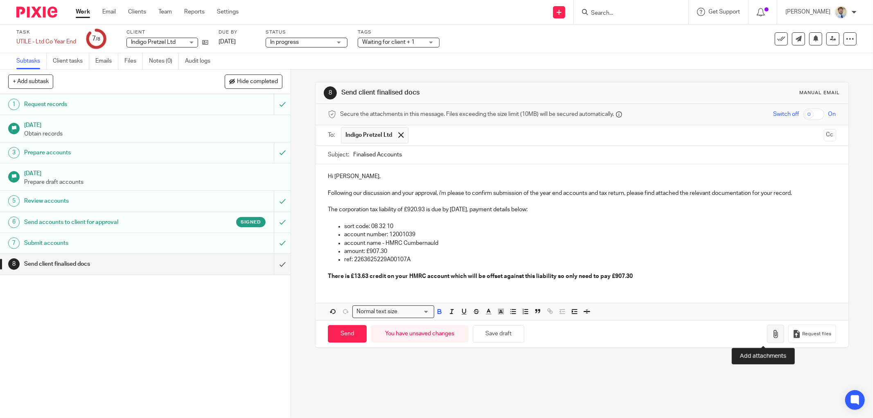
click at [771, 333] on icon "button" at bounding box center [775, 334] width 8 height 8
click at [794, 362] on div "Hi James, Thanks for the details. This has been passed on to the d..." at bounding box center [803, 361] width 106 height 25
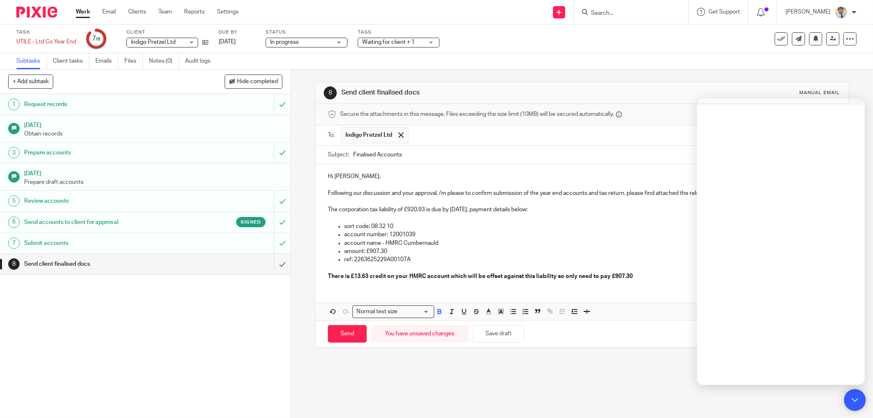
click at [858, 400] on icon at bounding box center [854, 399] width 9 height 11
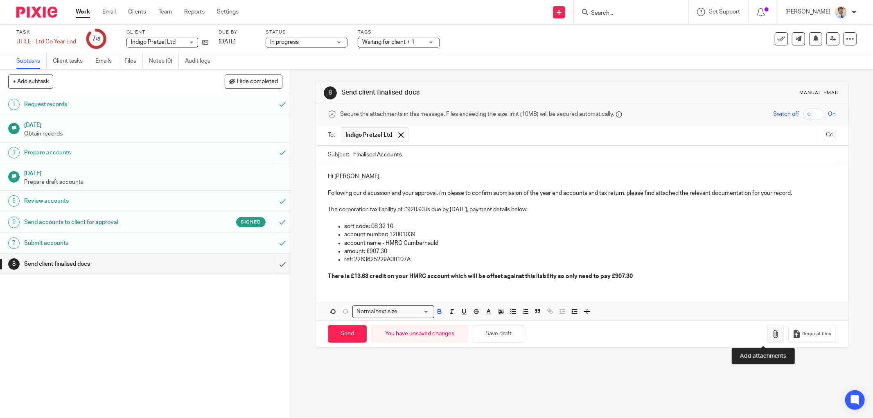
click at [771, 333] on icon "button" at bounding box center [775, 334] width 8 height 8
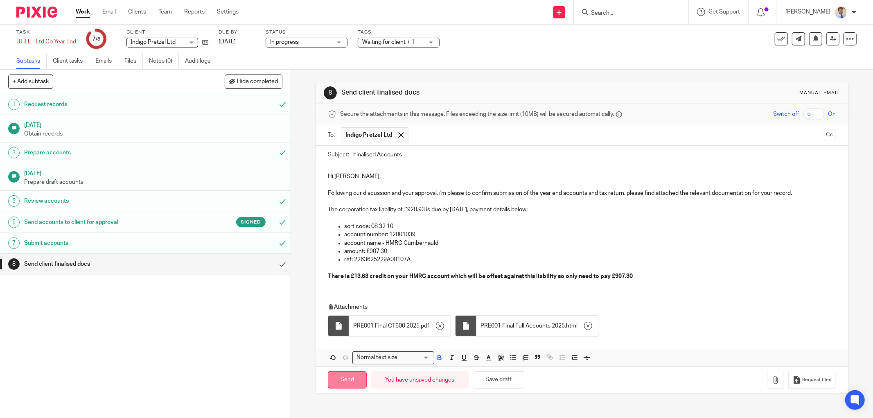
click at [334, 375] on input "Send" at bounding box center [347, 380] width 39 height 18
type input "Sent"
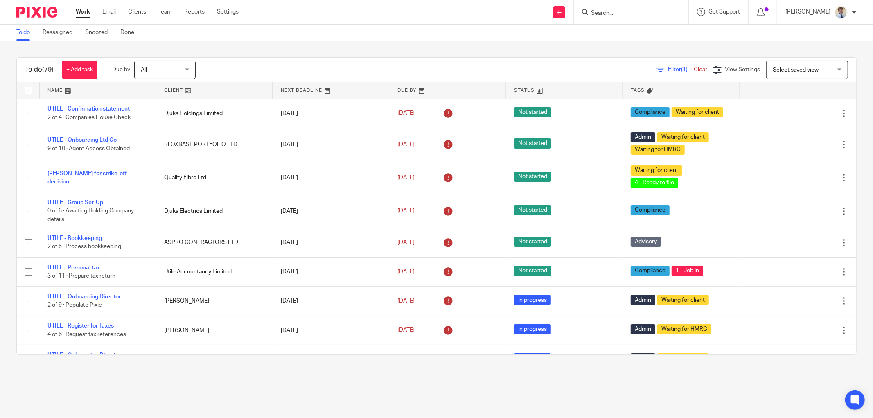
click at [274, 66] on div "Filter (1) Clear View Settings View Settings (1) Filters Clear Save Manage save…" at bounding box center [533, 70] width 646 height 18
click at [121, 357] on div "To do (79) + Add task Due by All All Today Tomorrow This week Next week This mo…" at bounding box center [436, 206] width 873 height 330
click at [622, 10] on input "Search" at bounding box center [627, 13] width 74 height 7
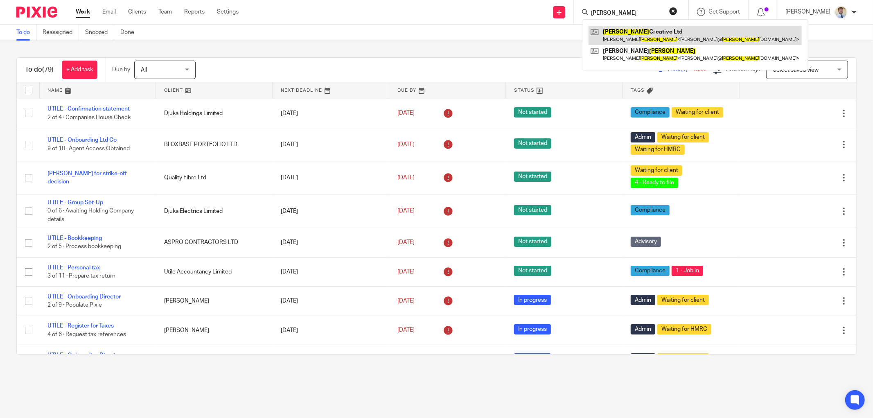
type input "HYLAND"
click at [628, 42] on link at bounding box center [694, 35] width 213 height 19
drag, startPoint x: 260, startPoint y: 68, endPoint x: 7, endPoint y: 69, distance: 253.7
click at [259, 68] on div "Filter (1) Clear View Settings View Settings (1) Filters Clear Save Manage save…" at bounding box center [533, 70] width 646 height 18
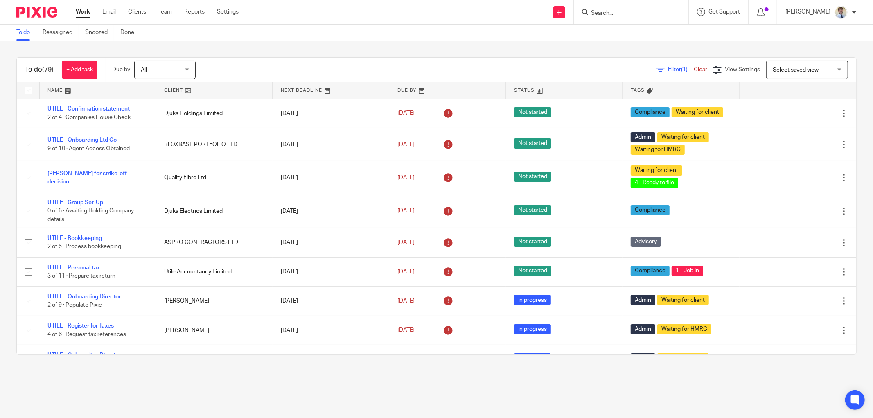
click at [38, 385] on main "To do Reassigned Snoozed Done To do (79) + Add task Due by All All Today Tomorr…" at bounding box center [436, 209] width 873 height 418
click at [853, 399] on icon at bounding box center [854, 399] width 6 height 6
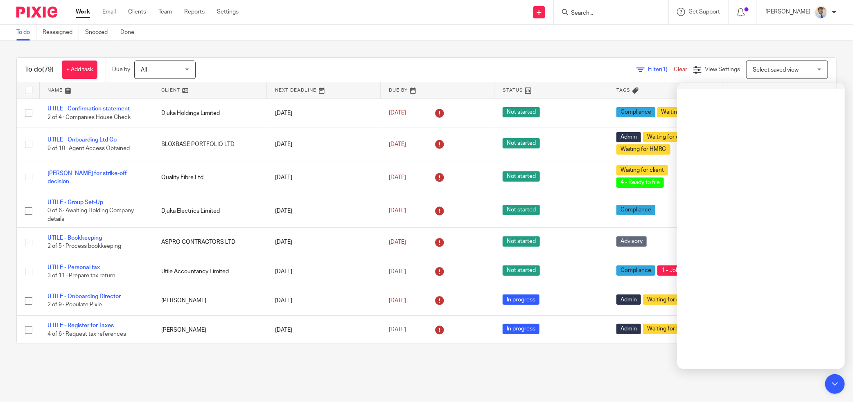
click at [190, 402] on html "Work Email Clients Team Reports Settings Work Email Clients Team Reports Settin…" at bounding box center [426, 201] width 853 height 402
click at [338, 367] on main "To do Reassigned Snoozed Done To do (79) + Add task Due by All All Today Tomorr…" at bounding box center [426, 201] width 853 height 402
click at [524, 47] on div "To do (79) + Add task Due by All All Today Tomorrow This week Next week This mo…" at bounding box center [426, 201] width 853 height 320
click at [391, 382] on main "To do Reassigned Snoozed Done To do (79) + Add task Due by All All Today Tomorr…" at bounding box center [426, 201] width 853 height 402
click at [327, 355] on div "To do (79) + Add task Due by All All Today Tomorrow This week Next week This mo…" at bounding box center [426, 201] width 853 height 320
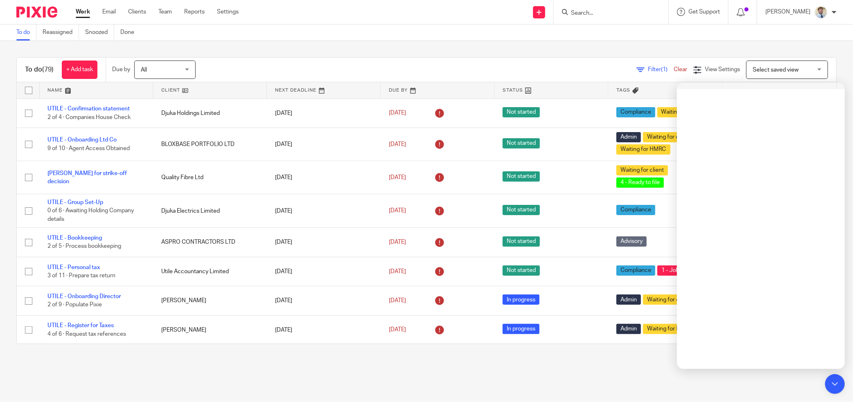
click at [275, 354] on div "To do (79) + Add task Due by All All Today Tomorrow This week Next week This mo…" at bounding box center [426, 201] width 853 height 320
click at [386, 76] on div "Filter (1) Clear View Settings View Settings (1) Filters Clear Save Manage save…" at bounding box center [523, 70] width 626 height 18
click at [477, 50] on div "To do (79) + Add task Due by All All Today Tomorrow This week Next week This mo…" at bounding box center [426, 201] width 853 height 320
click at [289, 363] on main "To do Reassigned Snoozed Done To do (79) + Add task Due by All All Today Tomorr…" at bounding box center [426, 201] width 853 height 402
click at [329, 358] on div "To do (79) + Add task Due by All All Today Tomorrow This week Next week This mo…" at bounding box center [426, 201] width 853 height 320
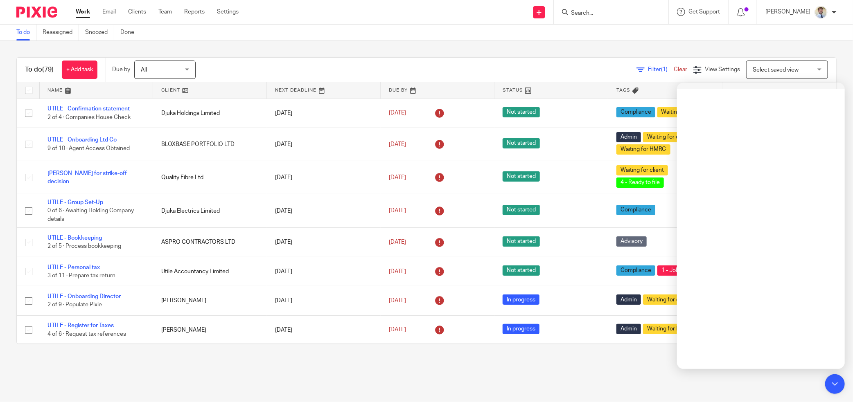
click at [385, 347] on div "To do (79) + Add task Due by All All Today Tomorrow This week Next week This mo…" at bounding box center [426, 201] width 853 height 320
click at [214, 356] on div "To do (79) + Add task Due by All All Today Tomorrow This week Next week This mo…" at bounding box center [426, 201] width 853 height 320
click at [427, 370] on main "To do Reassigned Snoozed Done To do (79) + Add task Due by All All Today Tomorr…" at bounding box center [426, 201] width 853 height 402
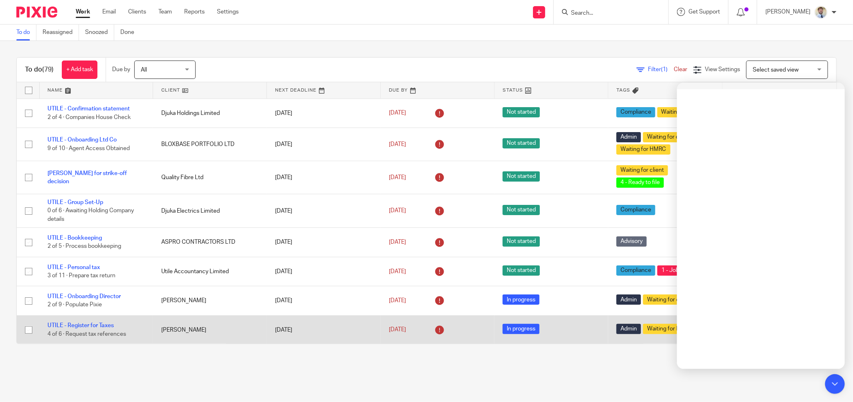
click at [433, 328] on icon at bounding box center [439, 330] width 13 height 13
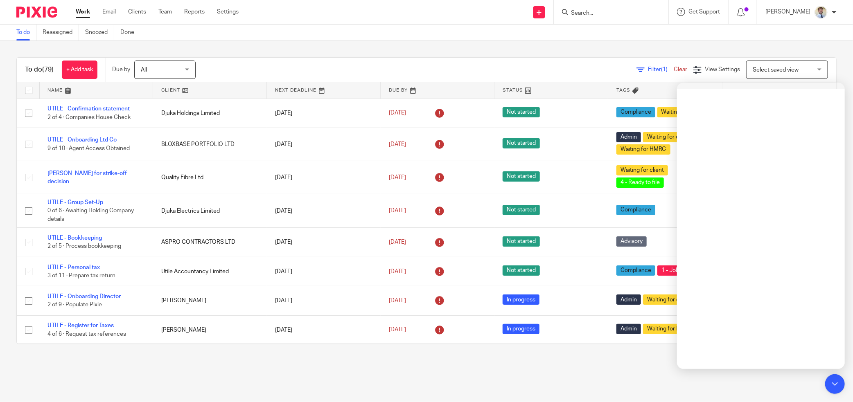
click at [478, 56] on div "To do (79) + Add task Due by All All Today Tomorrow This week Next week This mo…" at bounding box center [426, 201] width 853 height 320
click at [843, 385] on div at bounding box center [835, 385] width 22 height 22
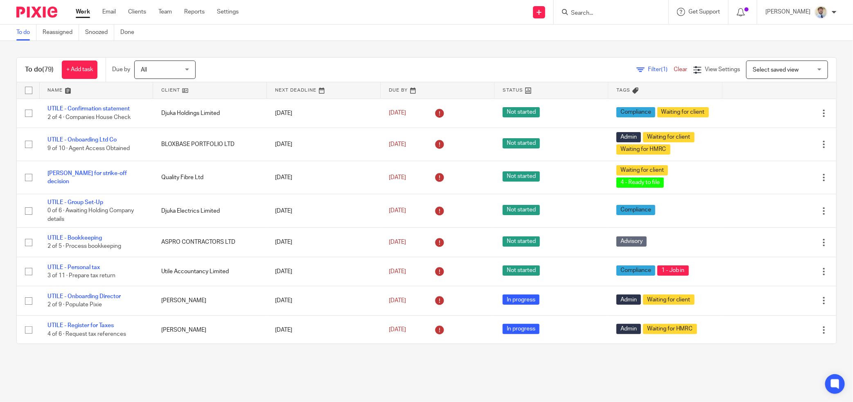
click at [598, 357] on div "To do (79) + Add task Due by All All Today Tomorrow This week Next week This mo…" at bounding box center [426, 201] width 853 height 320
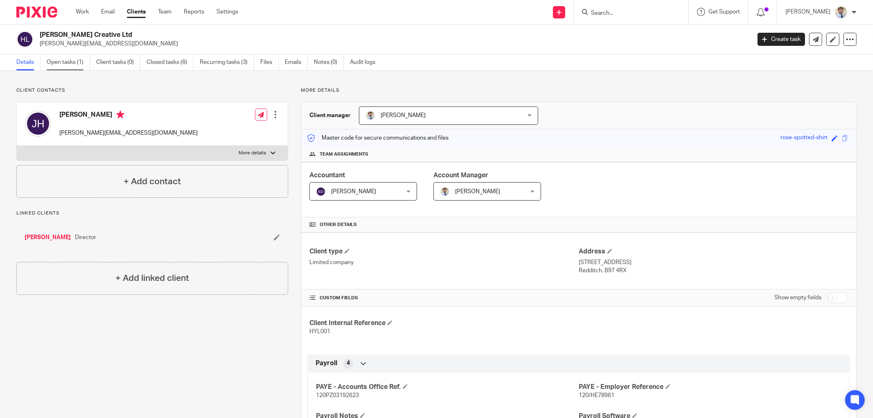
click at [65, 60] on link "Open tasks (1)" at bounding box center [68, 62] width 43 height 16
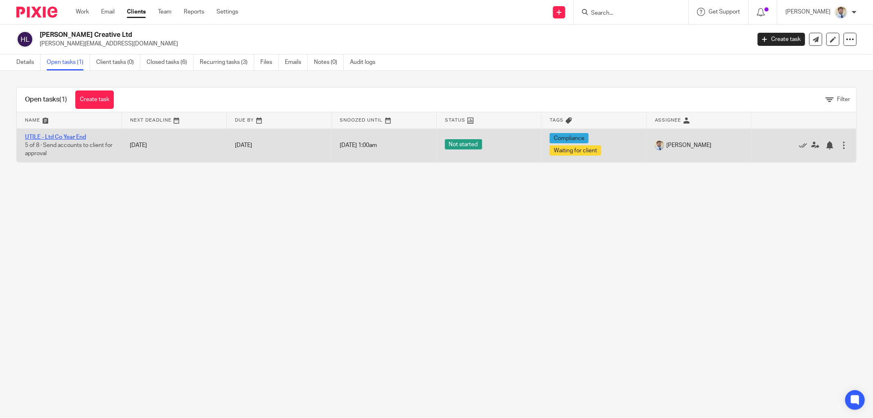
click at [43, 135] on link "UTILE - Ltd Co Year End" at bounding box center [55, 137] width 61 height 6
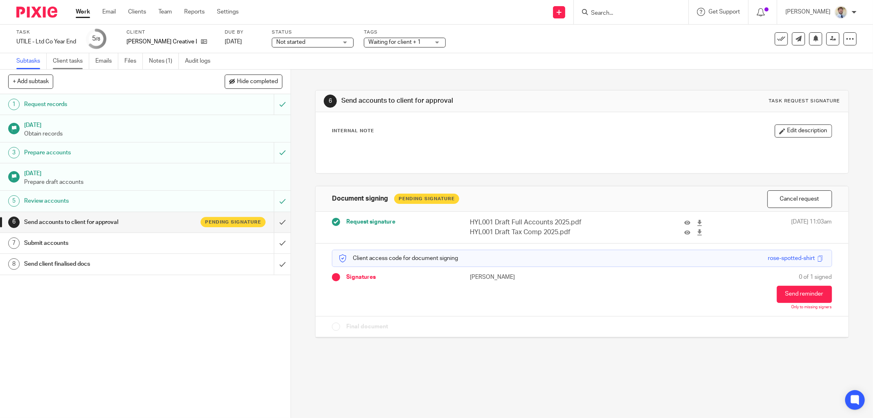
click at [64, 69] on div "Subtasks Client tasks Emails Files Notes (1) Audit logs" at bounding box center [436, 61] width 873 height 16
click at [63, 63] on link "Client tasks" at bounding box center [71, 61] width 36 height 16
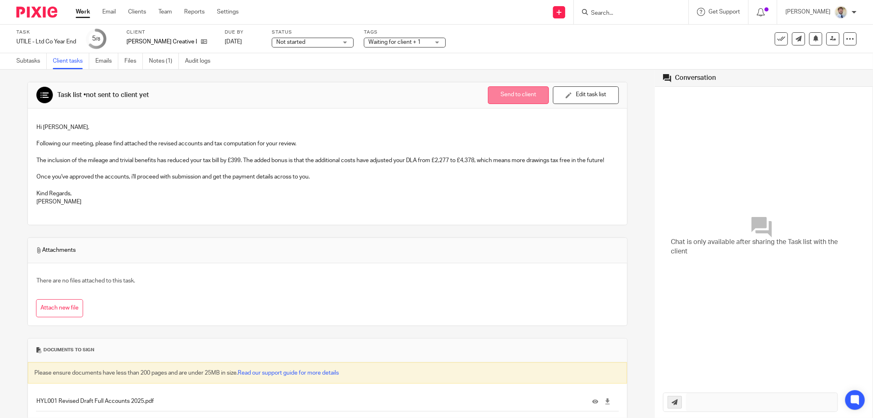
click at [509, 97] on button "Send to client" at bounding box center [518, 95] width 61 height 18
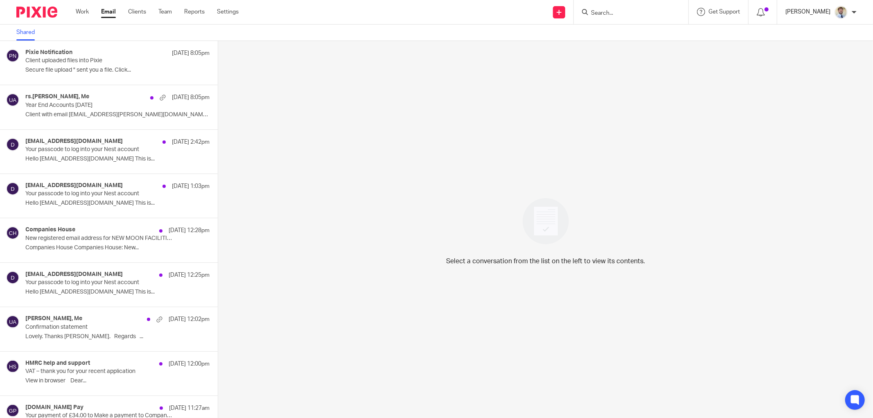
click at [815, 8] on p "[PERSON_NAME]" at bounding box center [807, 12] width 45 height 8
click at [804, 55] on icon at bounding box center [801, 57] width 6 height 6
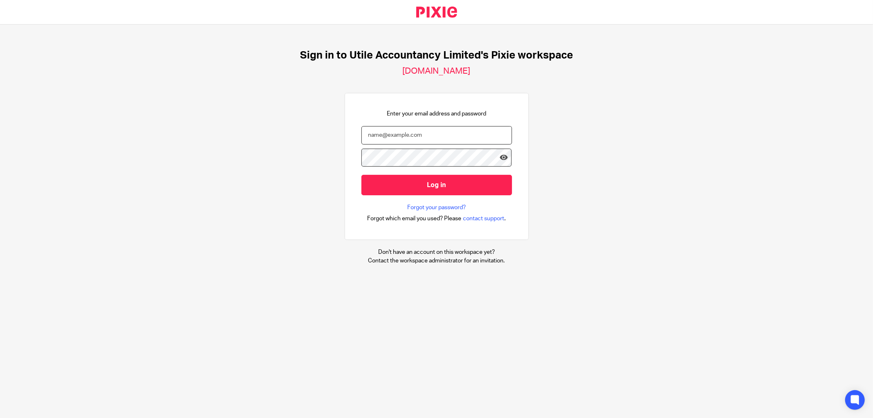
click at [419, 137] on input "email" at bounding box center [436, 135] width 151 height 18
type input "INFO@UTILEACCOUNTANCY.CO.UK"
click at [396, 190] on input "Log in" at bounding box center [436, 185] width 151 height 20
